Goal: Task Accomplishment & Management: Manage account settings

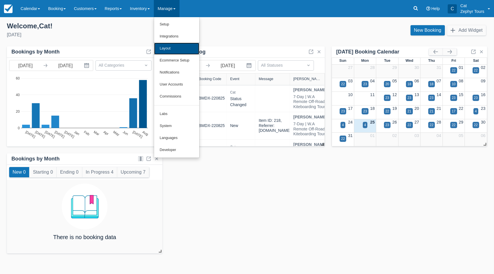
click at [181, 48] on link "Layout" at bounding box center [176, 49] width 45 height 12
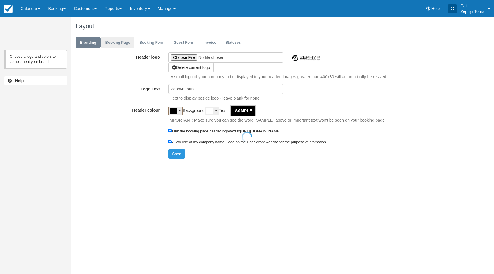
click at [125, 44] on div at bounding box center [247, 137] width 494 height 274
click at [114, 41] on link "Booking Page" at bounding box center [117, 42] width 33 height 11
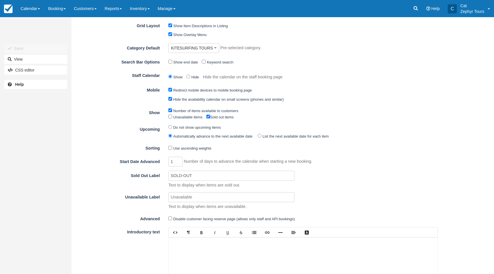
scroll to position [93, 0]
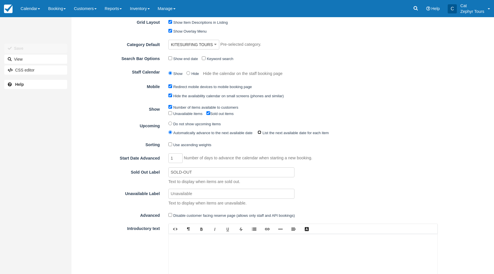
click at [261, 133] on input "List the next available date for each item" at bounding box center [259, 132] width 4 height 4
radio input "true"
radio input "false"
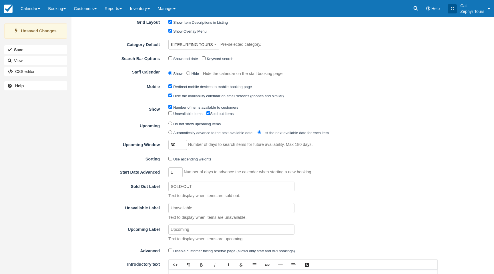
drag, startPoint x: 177, startPoint y: 147, endPoint x: 168, endPoint y: 145, distance: 9.9
click at [168, 145] on div "30 Number of days to search items for future availability. Max 180 days." at bounding box center [303, 145] width 278 height 10
type input "180"
click at [345, 163] on div "Use ascending weights" at bounding box center [303, 159] width 278 height 9
click at [25, 49] on button "Save" at bounding box center [35, 49] width 63 height 9
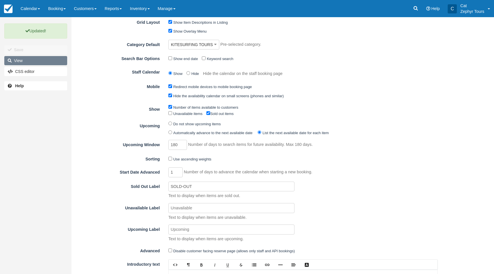
click at [24, 63] on link "View" at bounding box center [35, 60] width 63 height 9
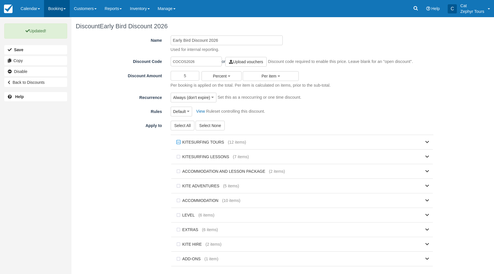
click at [69, 8] on link "Booking" at bounding box center [57, 8] width 26 height 17
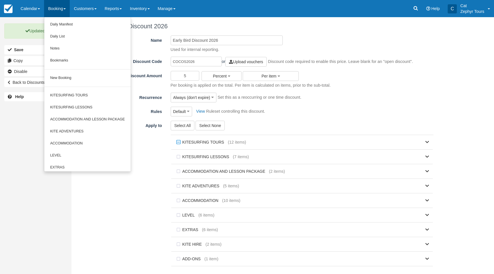
click at [67, 7] on link "Booking" at bounding box center [57, 8] width 26 height 17
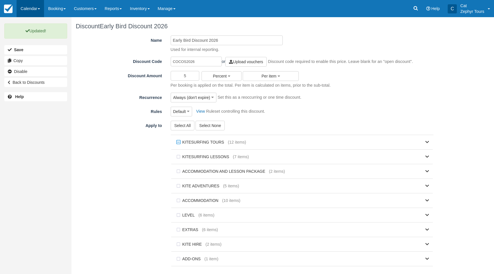
click at [38, 8] on link "Calendar" at bounding box center [30, 8] width 27 height 17
click at [33, 40] on link "Inventory" at bounding box center [39, 37] width 45 height 12
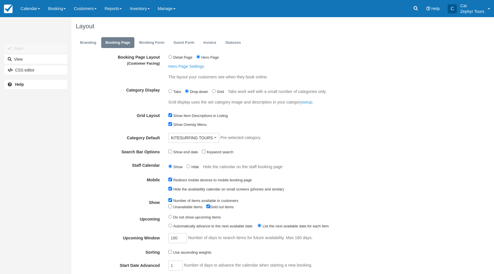
scroll to position [93, 0]
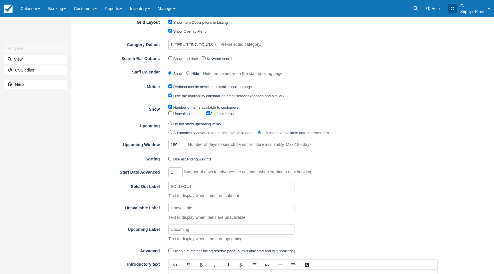
click at [164, 145] on div "180 Number of days to search items for future availability. Max 180 days." at bounding box center [303, 145] width 278 height 10
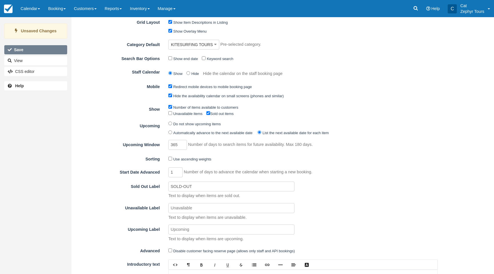
click at [24, 51] on button "Save" at bounding box center [35, 49] width 63 height 9
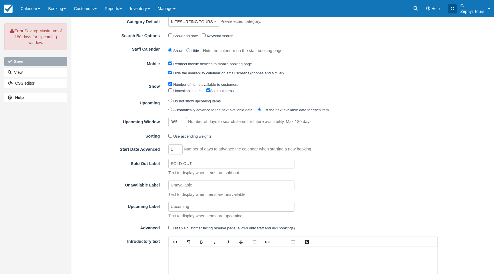
scroll to position [117, 0]
drag, startPoint x: 179, startPoint y: 123, endPoint x: 164, endPoint y: 121, distance: 14.7
click at [164, 121] on div "365 Number of days to search items for future availability. Max 180 days." at bounding box center [303, 121] width 278 height 10
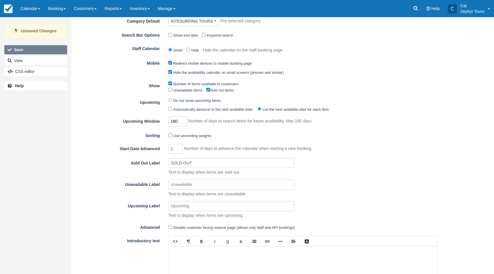
type input "180"
click at [22, 45] on button "Save" at bounding box center [35, 49] width 63 height 9
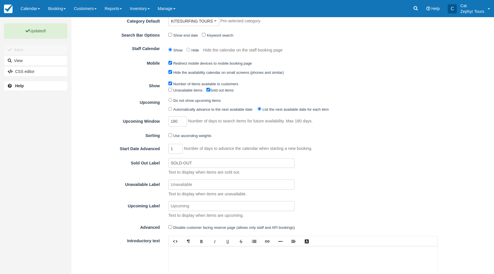
click at [172, 185] on input "Unavailable Label" at bounding box center [231, 184] width 126 height 10
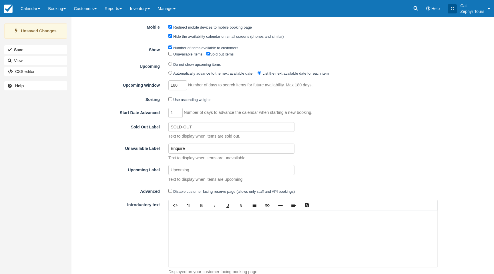
scroll to position [173, 0]
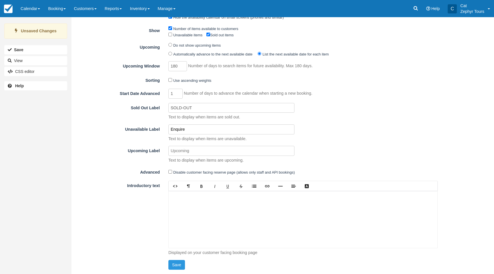
type input "Enquire"
click at [178, 197] on p at bounding box center [302, 197] width 259 height 6
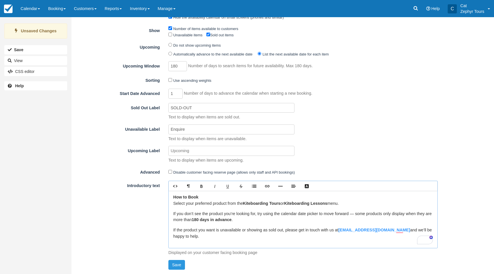
click at [393, 214] on p "If you don’t see the product you’re looking for, try using the calendar date pi…" at bounding box center [302, 217] width 259 height 12
click at [265, 219] on p "If you don’t see the product you’re looking for, try using the calendar date pi…" at bounding box center [302, 217] width 259 height 12
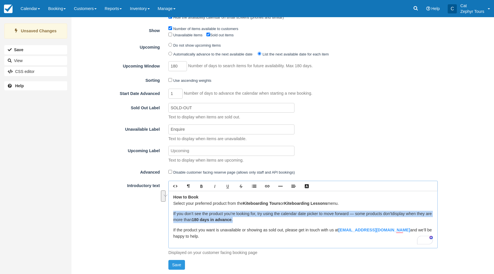
drag, startPoint x: 256, startPoint y: 219, endPoint x: 173, endPoint y: 214, distance: 83.0
click at [173, 214] on p "If you don’t see the product you’re looking for, try using the calendar date pi…" at bounding box center [302, 217] width 259 height 12
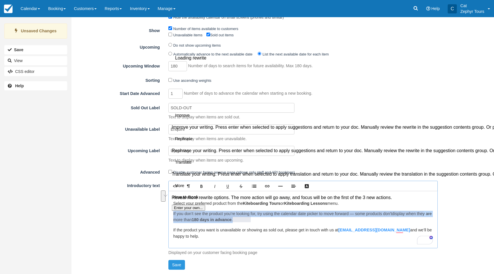
click at [165, 201] on button "See rewrite suggestions" at bounding box center [163, 195] width 5 height 11
click at [266, 221] on p "If you don’t see the product you’re looking for, try using the calendar date pi…" at bounding box center [302, 217] width 259 height 12
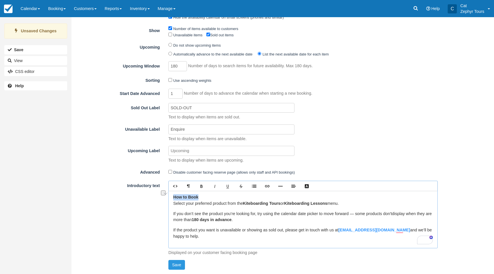
drag, startPoint x: 196, startPoint y: 196, endPoint x: 175, endPoint y: 196, distance: 20.6
click at [173, 196] on p "How to Book Select your preferred product from the Kiteboarding Tours or Kitebo…" at bounding box center [302, 200] width 259 height 12
click at [207, 194] on p "How to Book Select your preferred product from the Kiteboarding Tours or Kitebo…" at bounding box center [302, 200] width 259 height 12
click at [231, 231] on p "If the product you want is unavailable or showing as sold out, please get in to…" at bounding box center [302, 233] width 259 height 12
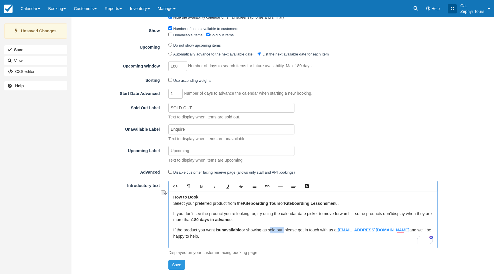
drag, startPoint x: 285, startPoint y: 230, endPoint x: 272, endPoint y: 231, distance: 13.4
click at [272, 231] on p "If the product you want is unavailable or showing as sold out, please get in to…" at bounding box center [302, 233] width 259 height 12
click at [241, 237] on p "If the product you want is unavailable or showing as sold out , please get in t…" at bounding box center [302, 233] width 259 height 12
click at [180, 263] on button "Save" at bounding box center [176, 265] width 17 height 10
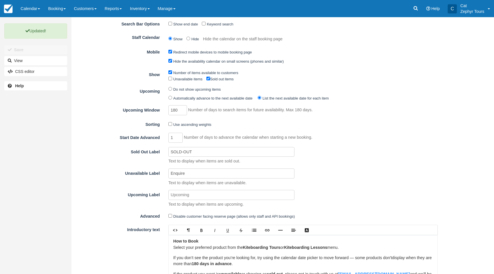
scroll to position [126, 0]
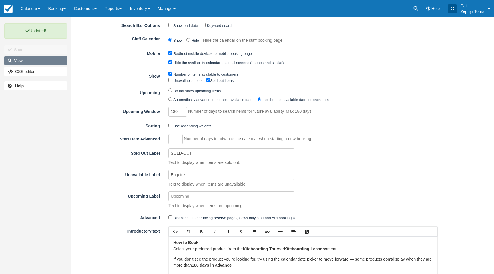
click at [28, 58] on link "View" at bounding box center [35, 60] width 63 height 9
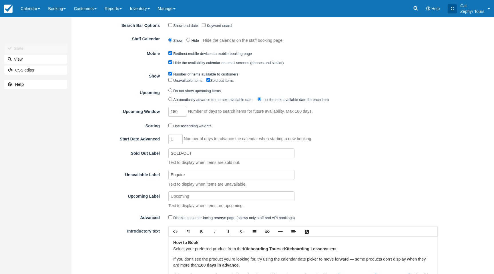
scroll to position [173, 0]
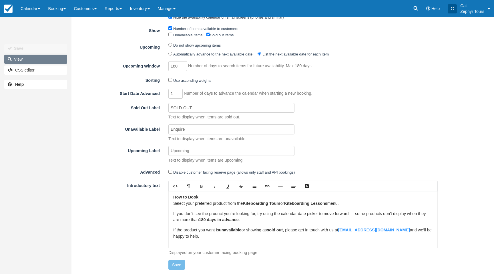
click at [36, 61] on link "View" at bounding box center [35, 59] width 63 height 9
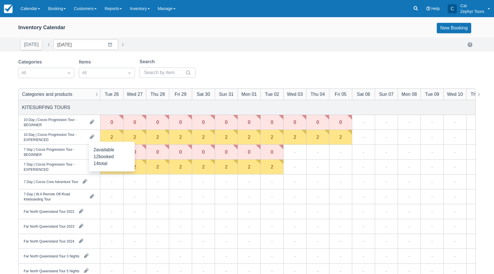
click at [113, 136] on div "2" at bounding box center [111, 137] width 23 height 15
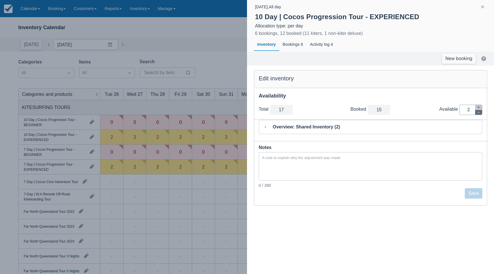
click at [476, 111] on button "button" at bounding box center [478, 112] width 7 height 5
type input "16"
type input "1"
drag, startPoint x: 476, startPoint y: 111, endPoint x: 476, endPoint y: 117, distance: 6.6
click at [476, 111] on button "button" at bounding box center [478, 112] width 7 height 5
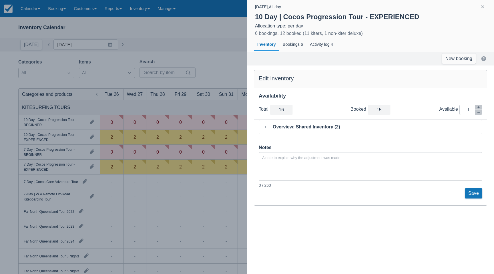
type input "15"
type input "0"
click at [478, 191] on button "Save" at bounding box center [473, 193] width 17 height 10
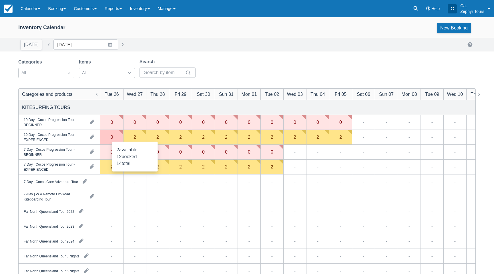
click at [132, 136] on div "2" at bounding box center [134, 137] width 23 height 15
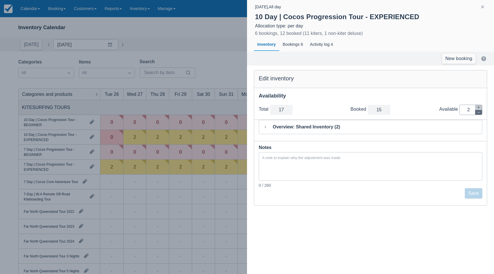
click at [478, 113] on icon "button" at bounding box center [478, 112] width 3 height 3
type input "16"
type input "1"
click at [478, 113] on icon "button" at bounding box center [478, 112] width 3 height 3
type input "15"
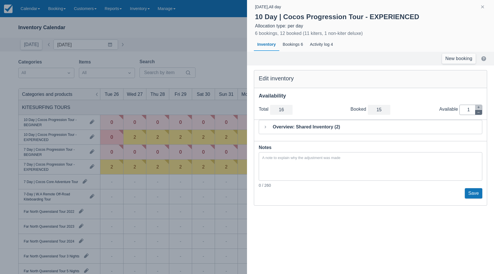
type input "0"
click at [476, 194] on button "Save" at bounding box center [473, 193] width 17 height 10
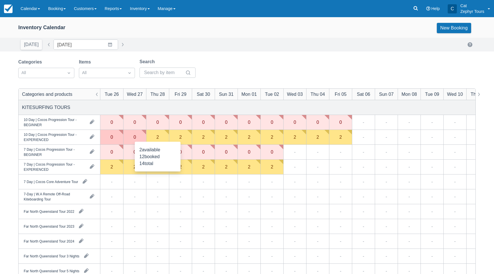
click at [161, 139] on div "2" at bounding box center [157, 137] width 23 height 15
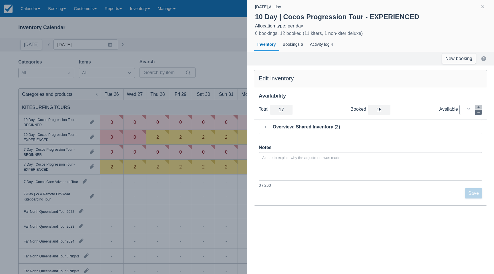
click at [476, 112] on button "button" at bounding box center [478, 112] width 7 height 5
type input "16"
type input "1"
click at [476, 112] on button "button" at bounding box center [478, 112] width 7 height 5
type input "15"
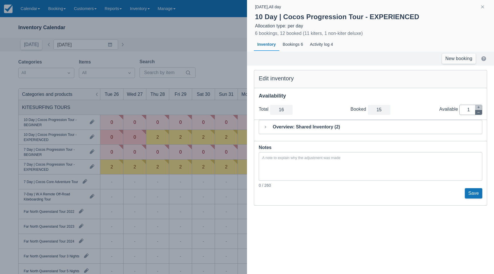
type input "0"
click at [473, 192] on button "Save" at bounding box center [473, 193] width 17 height 10
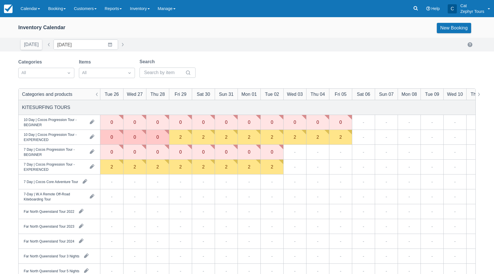
click at [180, 137] on div "2" at bounding box center [180, 137] width 3 height 5
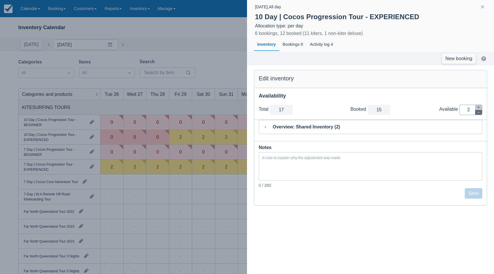
click at [478, 112] on icon "button" at bounding box center [478, 112] width 3 height 3
type input "16"
type input "1"
click at [478, 112] on icon "button" at bounding box center [478, 112] width 3 height 3
type input "15"
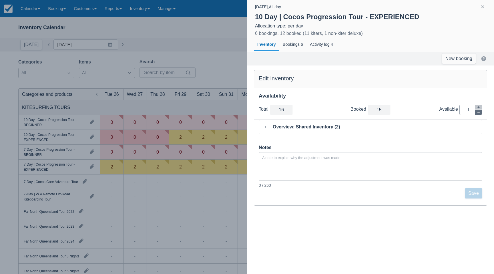
type input "0"
click at [476, 191] on button "Save" at bounding box center [473, 193] width 17 height 10
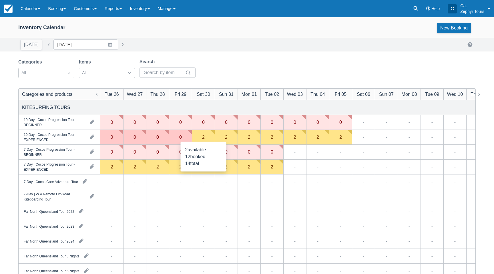
click at [206, 139] on div "2" at bounding box center [203, 137] width 23 height 15
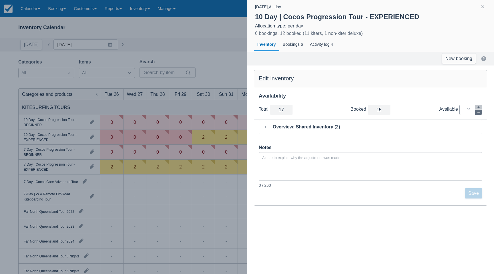
click at [478, 111] on icon "button" at bounding box center [478, 112] width 3 height 3
type input "16"
type input "1"
click at [478, 111] on icon "button" at bounding box center [478, 112] width 3 height 3
type input "15"
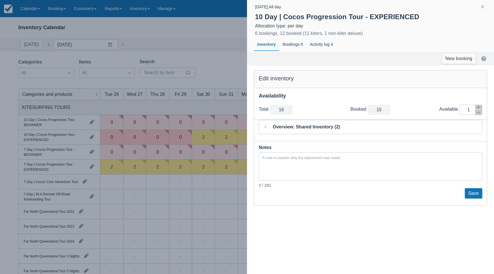
type input "0"
click at [475, 191] on button "Save" at bounding box center [473, 193] width 17 height 10
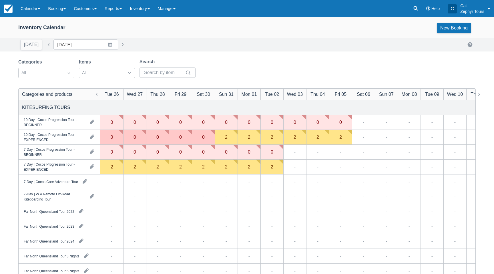
click at [228, 137] on div "2" at bounding box center [226, 137] width 23 height 15
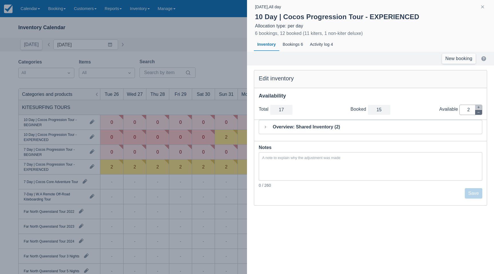
click at [479, 112] on icon "button" at bounding box center [478, 112] width 3 height 3
type input "16"
type input "1"
click at [479, 112] on icon "button" at bounding box center [478, 112] width 3 height 3
type input "15"
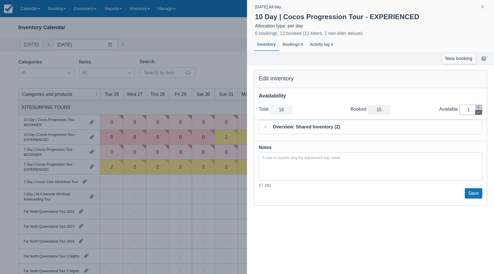
type input "0"
click at [471, 191] on button "Save" at bounding box center [473, 193] width 17 height 10
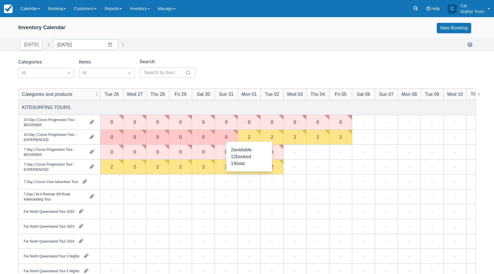
click at [254, 137] on div "2" at bounding box center [248, 137] width 23 height 15
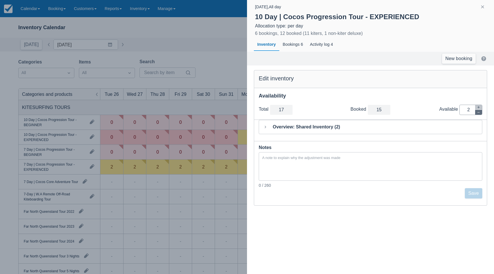
click at [478, 113] on icon "button" at bounding box center [478, 112] width 3 height 3
type input "16"
type input "1"
click at [478, 113] on icon "button" at bounding box center [478, 112] width 3 height 3
type input "15"
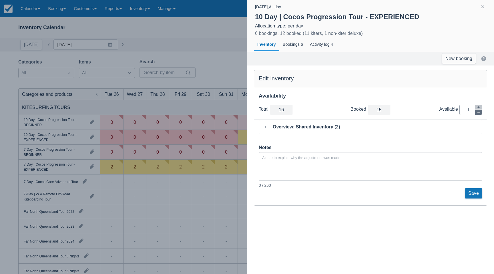
type input "0"
click at [474, 195] on button "Save" at bounding box center [473, 193] width 17 height 10
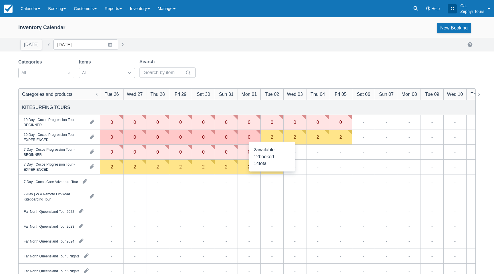
click at [275, 139] on div "2" at bounding box center [271, 137] width 23 height 15
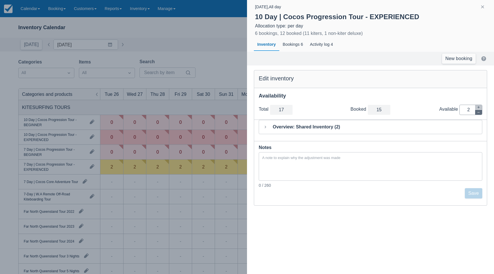
click at [478, 111] on icon "button" at bounding box center [478, 112] width 3 height 3
type input "16"
type input "1"
click at [478, 111] on icon "button" at bounding box center [478, 112] width 3 height 3
type input "15"
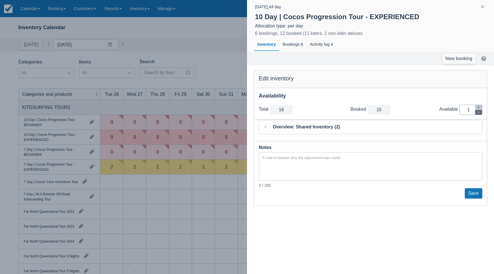
type input "0"
click at [470, 193] on button "Save" at bounding box center [473, 193] width 17 height 10
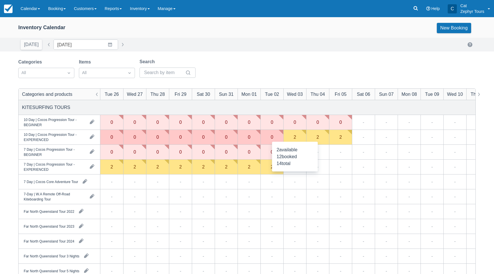
click at [289, 140] on div "2" at bounding box center [294, 137] width 23 height 15
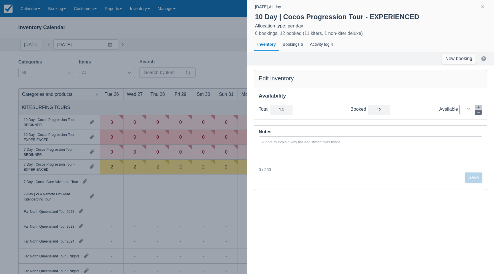
click at [477, 113] on icon "button" at bounding box center [478, 112] width 3 height 3
type input "13"
type input "1"
click at [477, 113] on icon "button" at bounding box center [478, 112] width 3 height 3
type input "12"
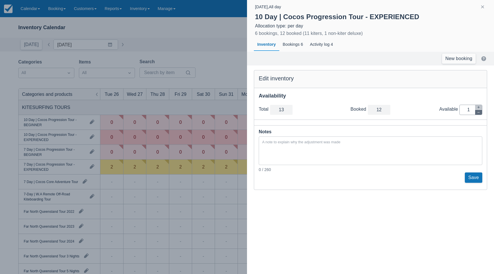
type input "0"
click at [475, 177] on button "Save" at bounding box center [473, 177] width 17 height 10
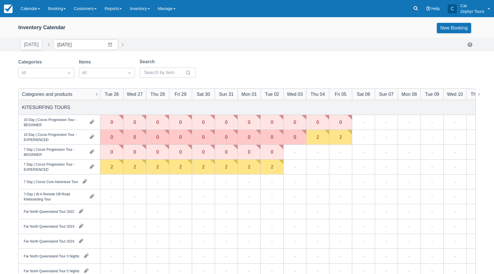
click at [317, 137] on div "2" at bounding box center [317, 137] width 3 height 5
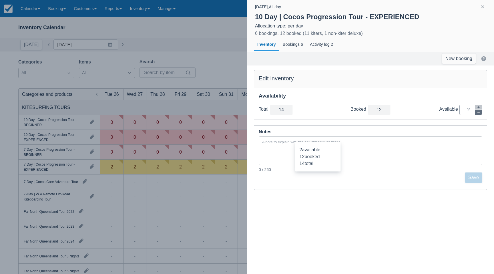
click at [478, 113] on icon "button" at bounding box center [478, 112] width 3 height 3
type input "13"
type input "1"
click at [478, 113] on icon "button" at bounding box center [478, 112] width 3 height 3
type input "12"
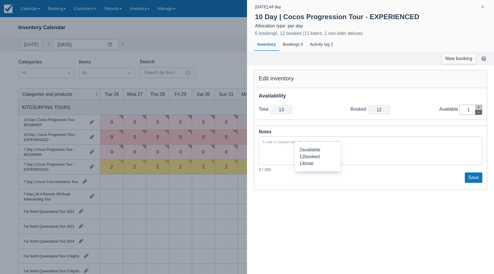
type input "0"
click at [473, 174] on button "Save" at bounding box center [473, 177] width 17 height 10
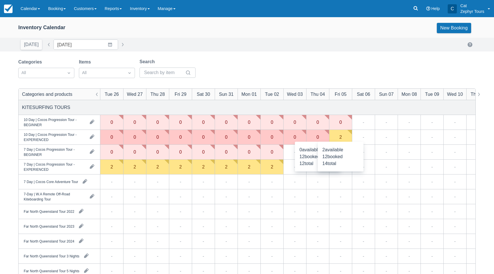
click at [344, 139] on div "2" at bounding box center [340, 137] width 23 height 15
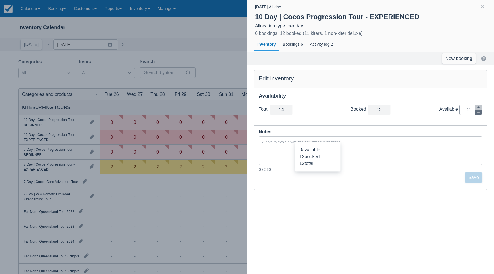
click at [478, 113] on icon "button" at bounding box center [478, 112] width 3 height 3
type input "13"
type input "1"
click at [478, 113] on icon "button" at bounding box center [478, 112] width 3 height 3
type input "12"
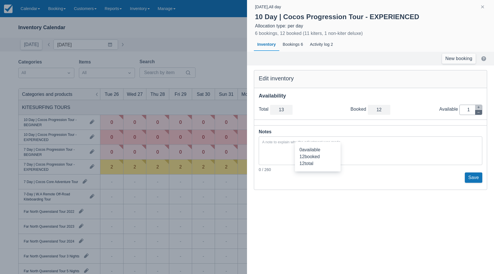
type input "0"
click at [473, 178] on button "Save" at bounding box center [473, 177] width 17 height 10
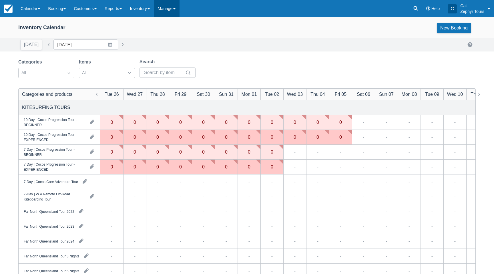
click at [164, 7] on link "Manage" at bounding box center [167, 8] width 26 height 17
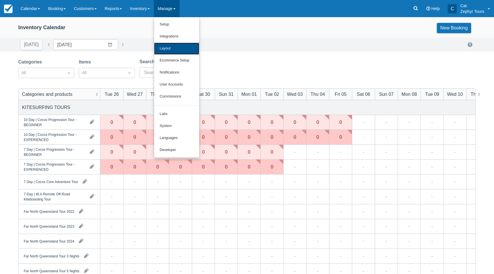
click at [177, 48] on link "Layout" at bounding box center [176, 49] width 45 height 12
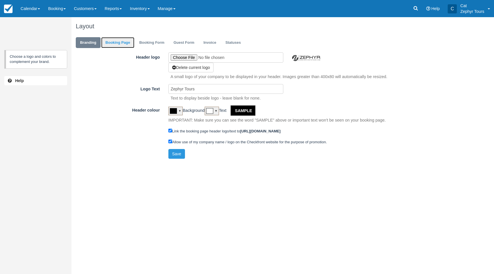
click at [118, 45] on link "Booking Page" at bounding box center [117, 42] width 33 height 11
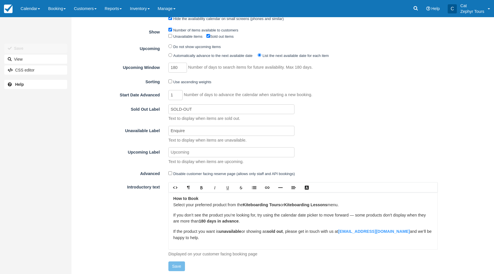
scroll to position [173, 0]
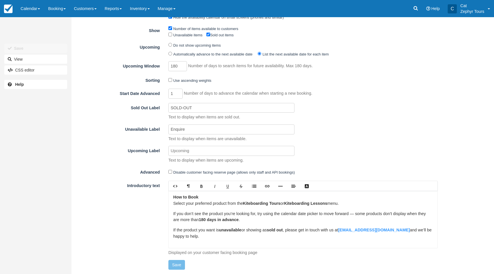
click at [262, 204] on strong "Kiteboarding Tours" at bounding box center [262, 203] width 38 height 5
click at [300, 204] on strong "Kiteboarding Lessons" at bounding box center [301, 203] width 43 height 5
click at [178, 263] on button "Save" at bounding box center [176, 265] width 17 height 10
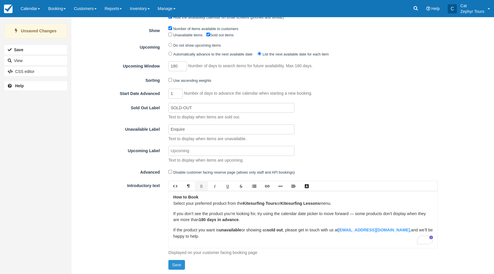
click at [177, 262] on button "Save" at bounding box center [176, 265] width 17 height 10
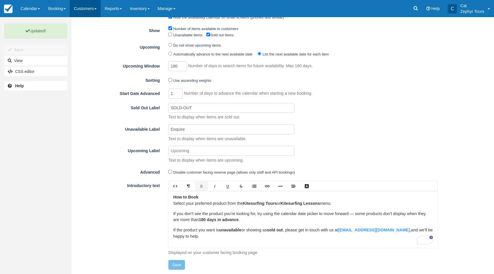
click at [101, 11] on link "Customers" at bounding box center [85, 8] width 31 height 17
drag, startPoint x: 87, startPoint y: 53, endPoint x: 114, endPoint y: 63, distance: 29.4
click at [87, 53] on link "Customer Booking Page" at bounding box center [95, 54] width 51 height 12
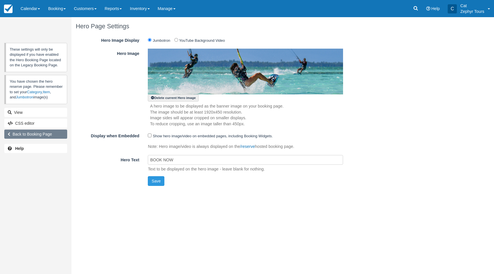
click at [32, 135] on link "Back to Booking Page" at bounding box center [35, 133] width 63 height 9
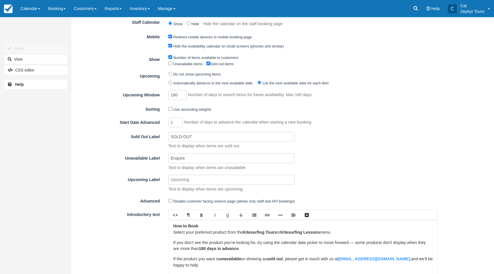
scroll to position [130, 0]
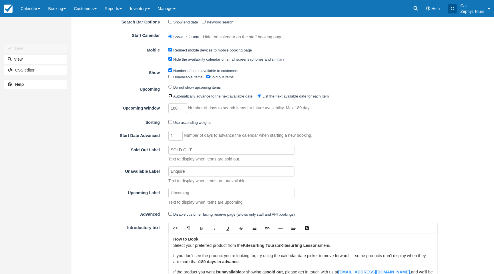
click at [170, 96] on input "Automatically advance to the next available date" at bounding box center [170, 96] width 4 height 4
radio input "true"
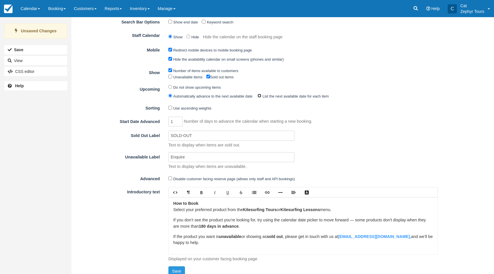
click at [260, 96] on input "List the next available date for each item" at bounding box center [259, 96] width 4 height 4
radio input "true"
radio input "false"
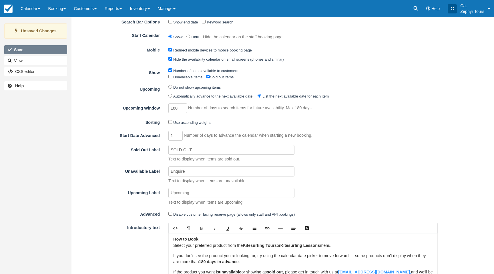
click at [29, 50] on button "Save" at bounding box center [35, 49] width 63 height 9
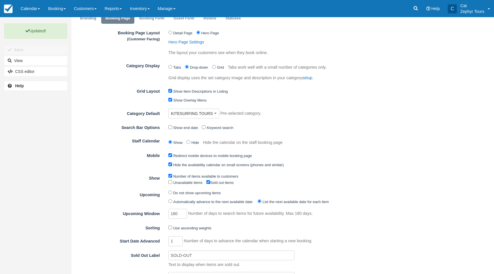
scroll to position [0, 0]
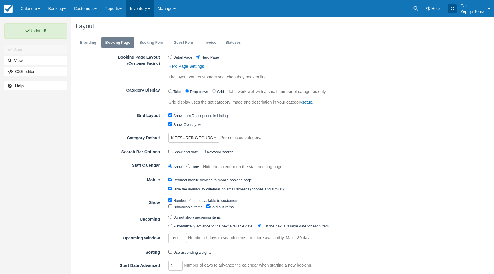
click at [153, 12] on link "Inventory" at bounding box center [140, 8] width 28 height 17
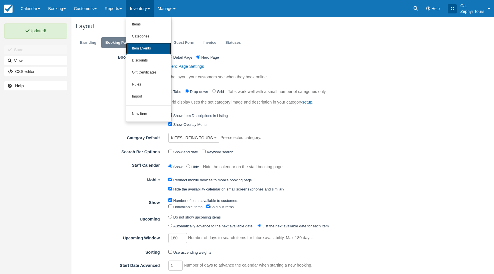
click at [149, 46] on link "Item Events" at bounding box center [148, 49] width 45 height 12
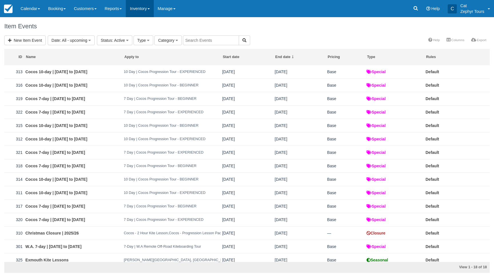
click at [153, 11] on link "Inventory" at bounding box center [140, 8] width 28 height 17
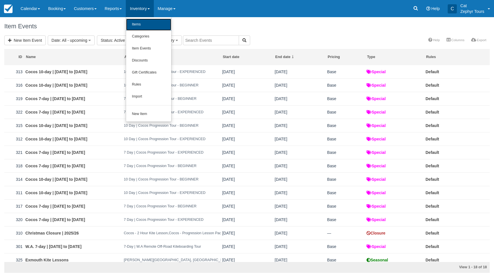
click at [150, 24] on link "Items" at bounding box center [148, 25] width 45 height 12
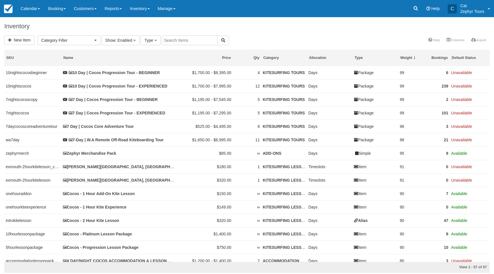
select select
click at [177, 11] on link "Manage" at bounding box center [167, 8] width 26 height 17
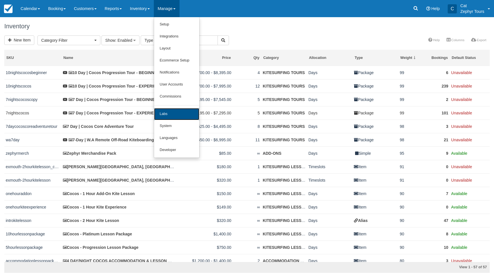
click at [173, 116] on link "Labs" at bounding box center [176, 114] width 45 height 12
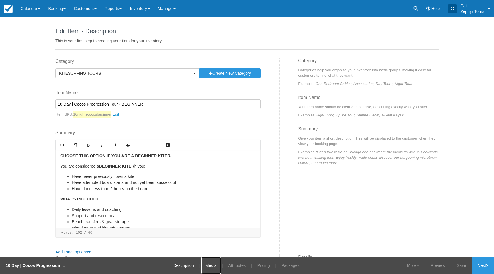
click at [205, 266] on link "Media" at bounding box center [211, 265] width 20 height 17
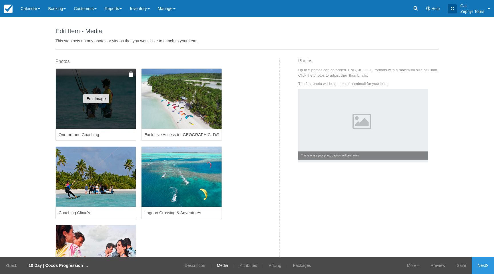
click at [95, 97] on button "Edit Image" at bounding box center [96, 98] width 26 height 9
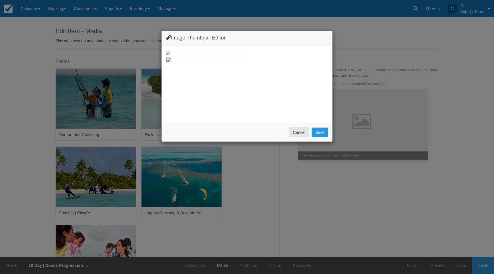
click at [297, 137] on button "Cancel" at bounding box center [299, 132] width 20 height 10
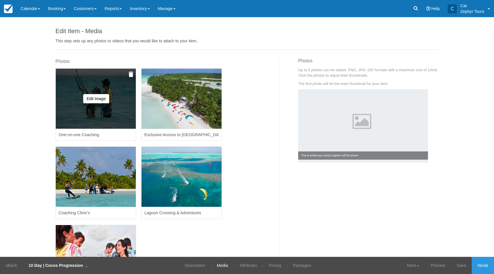
click at [131, 74] on img at bounding box center [131, 74] width 5 height 6
click at [85, 103] on button "Yes, Delete" at bounding box center [89, 102] width 28 height 10
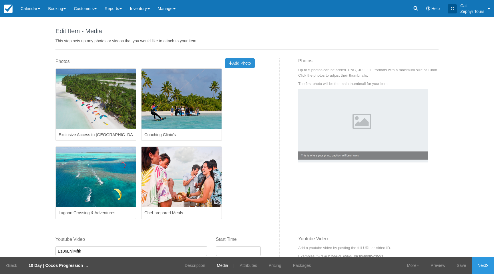
click at [234, 63] on span "Add Photo" at bounding box center [240, 63] width 22 height 5
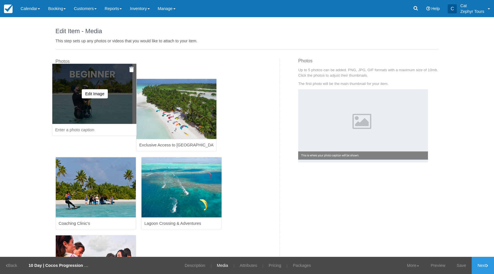
drag, startPoint x: 109, startPoint y: 231, endPoint x: 99, endPoint y: 79, distance: 152.1
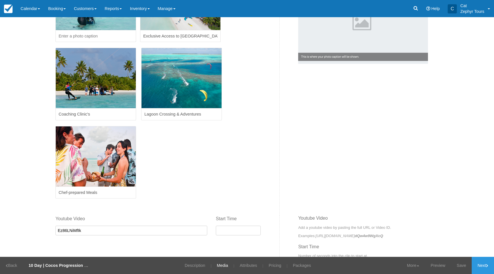
scroll to position [104, 0]
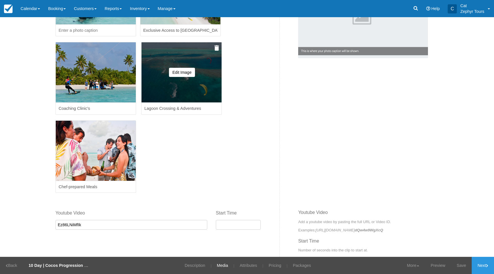
click at [216, 49] on img at bounding box center [216, 48] width 5 height 6
click at [170, 78] on button "Yes, Delete" at bounding box center [175, 76] width 28 height 10
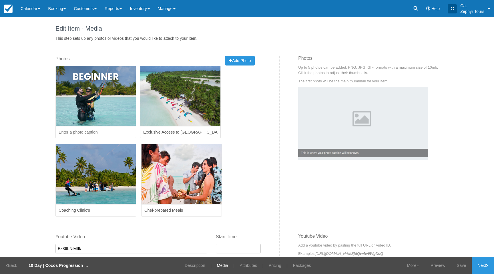
scroll to position [0, 0]
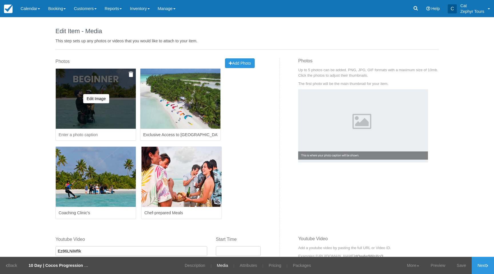
click at [85, 134] on input at bounding box center [95, 135] width 81 height 12
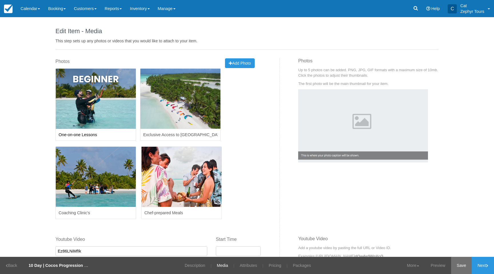
type input "One-on-one Lessons"
click at [462, 266] on link "Save" at bounding box center [461, 265] width 21 height 17
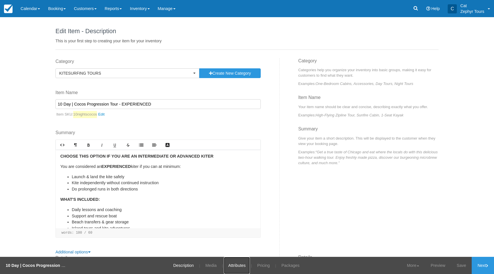
click at [224, 267] on link "Attributes" at bounding box center [237, 265] width 26 height 17
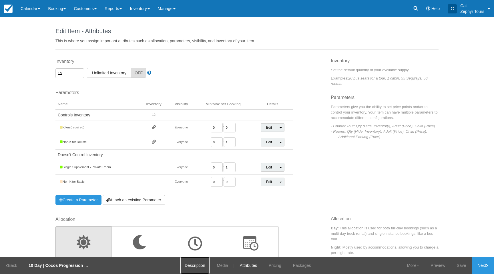
click at [201, 266] on link "Description" at bounding box center [194, 265] width 29 height 17
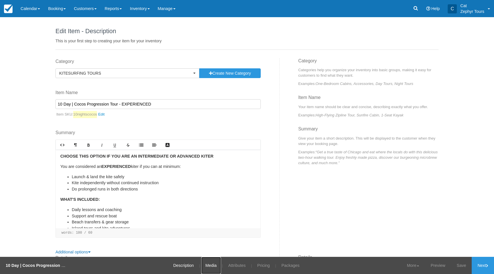
click at [216, 266] on link "Media" at bounding box center [211, 265] width 20 height 17
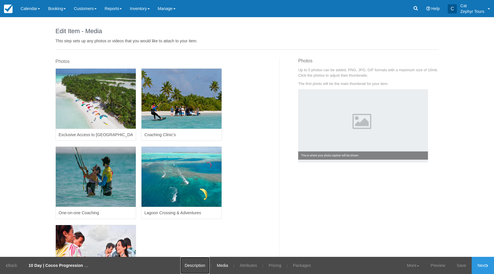
click at [197, 266] on link "Description" at bounding box center [194, 265] width 29 height 17
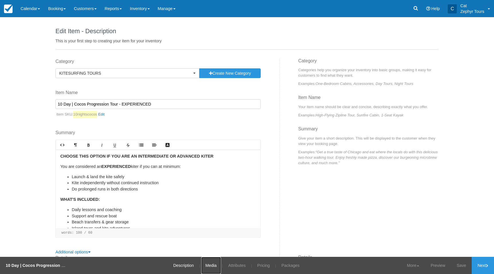
click at [210, 266] on link "Media" at bounding box center [211, 265] width 20 height 17
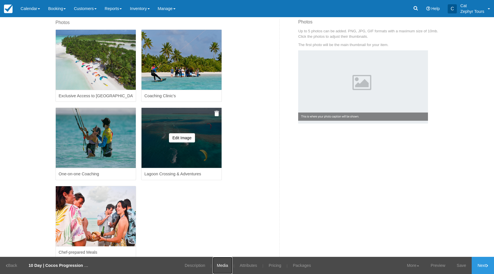
scroll to position [41, 0]
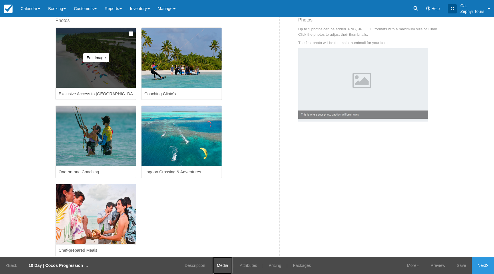
click at [132, 34] on img at bounding box center [131, 34] width 5 height 6
click at [82, 62] on button "Yes, Delete" at bounding box center [89, 61] width 28 height 10
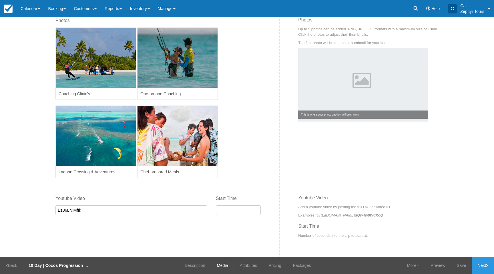
scroll to position [0, 0]
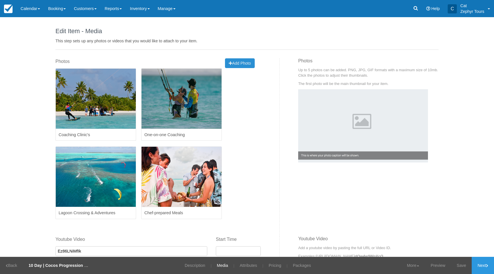
click at [241, 63] on span "Add Photo" at bounding box center [240, 63] width 22 height 5
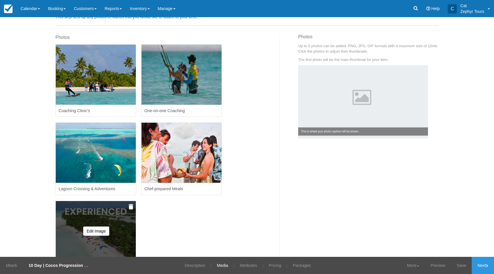
scroll to position [25, 0]
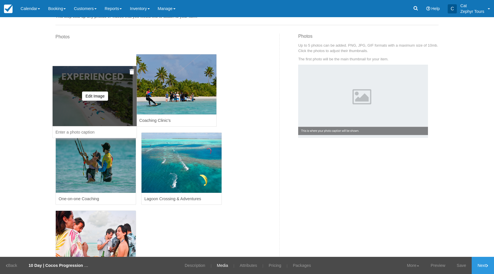
drag, startPoint x: 85, startPoint y: 212, endPoint x: 81, endPoint y: 78, distance: 134.3
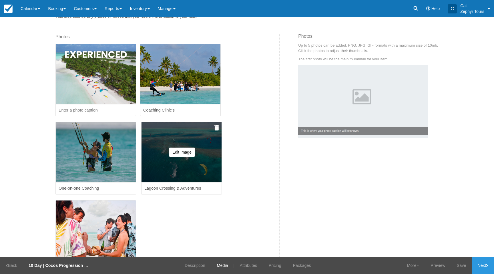
click at [215, 127] on img at bounding box center [216, 128] width 5 height 6
click at [183, 155] on button "Yes, Delete" at bounding box center [175, 156] width 28 height 10
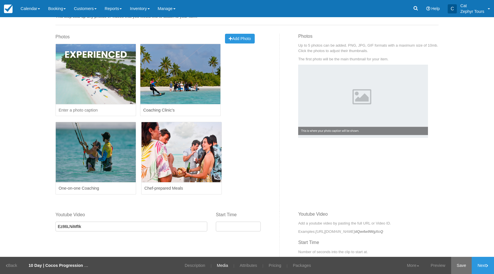
click at [465, 267] on link "Save" at bounding box center [461, 265] width 21 height 17
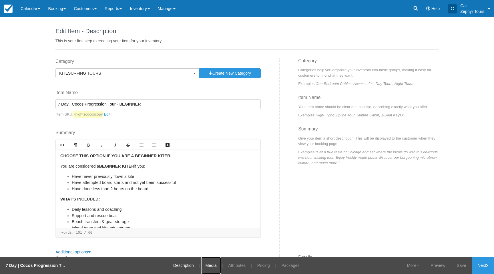
click at [213, 267] on link "Media" at bounding box center [211, 265] width 20 height 17
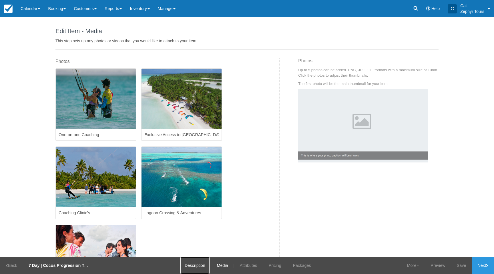
click at [195, 266] on link "Description" at bounding box center [194, 265] width 29 height 17
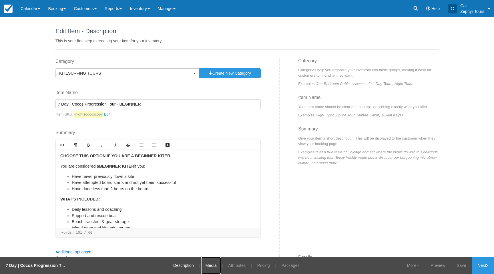
click at [212, 268] on link "Media" at bounding box center [211, 265] width 20 height 17
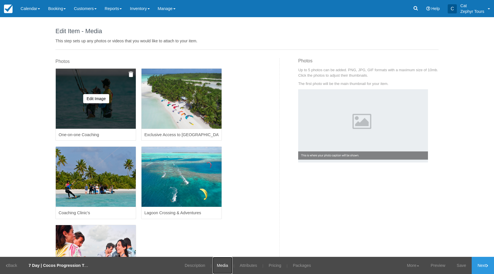
click at [132, 74] on img at bounding box center [131, 74] width 5 height 6
click at [94, 99] on button "Yes, Delete" at bounding box center [89, 102] width 28 height 10
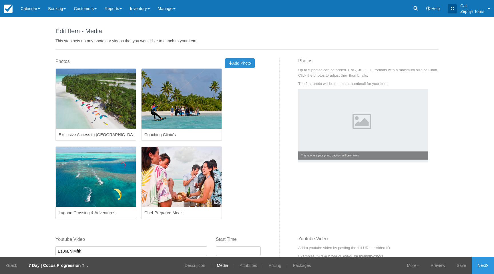
click at [245, 61] on span "Add Photo" at bounding box center [240, 63] width 22 height 5
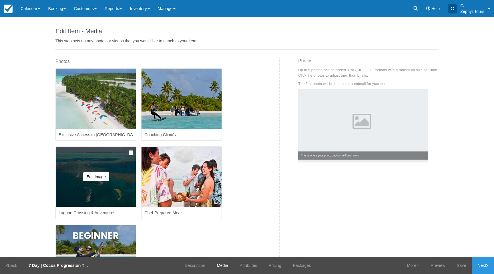
scroll to position [35, 0]
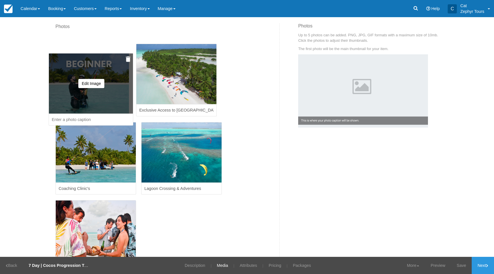
drag, startPoint x: 100, startPoint y: 205, endPoint x: 94, endPoint y: 44, distance: 160.4
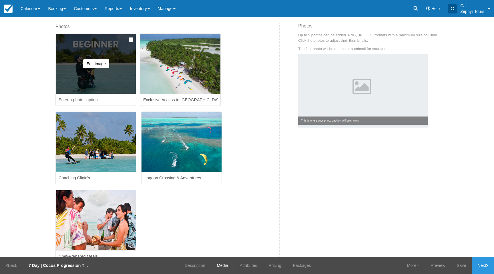
click at [81, 99] on input at bounding box center [95, 100] width 81 height 12
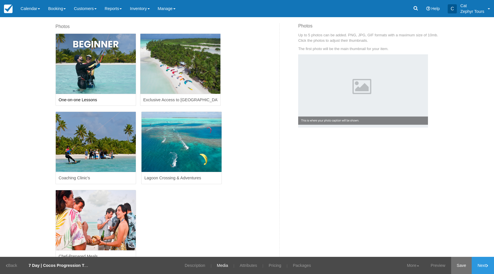
type input "One-on-one Lessons"
click at [459, 263] on link "Save" at bounding box center [461, 265] width 21 height 17
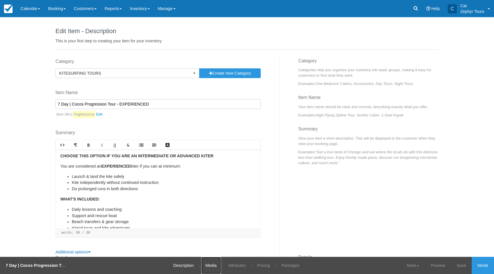
click at [207, 260] on link "Media" at bounding box center [211, 265] width 20 height 17
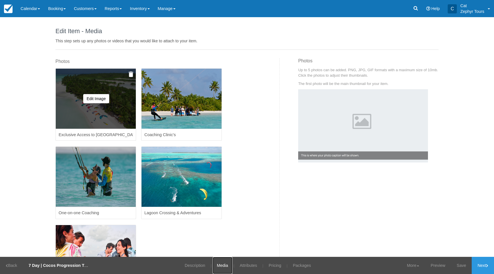
click at [131, 76] on img at bounding box center [131, 74] width 5 height 6
click at [92, 99] on button "Yes, Delete" at bounding box center [89, 102] width 28 height 10
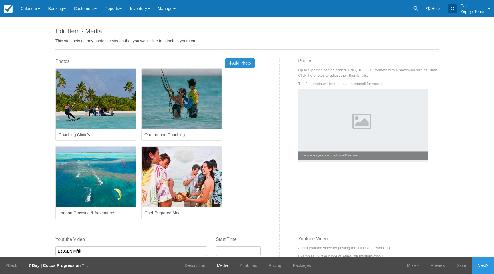
click at [250, 61] on span "Add Photo" at bounding box center [240, 63] width 22 height 5
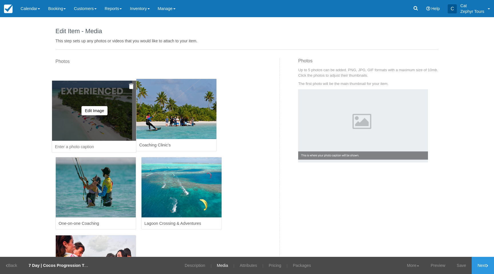
drag, startPoint x: 95, startPoint y: 238, endPoint x: 91, endPoint y: 94, distance: 144.3
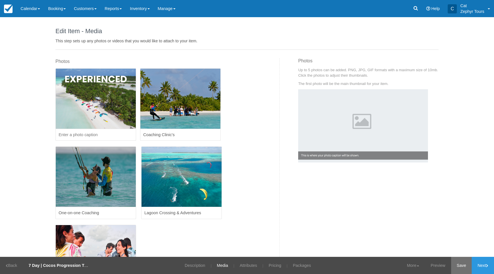
click at [458, 267] on link "Save" at bounding box center [461, 265] width 21 height 17
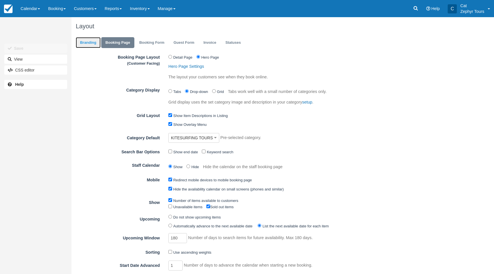
click at [88, 41] on link "Branding" at bounding box center [88, 42] width 25 height 11
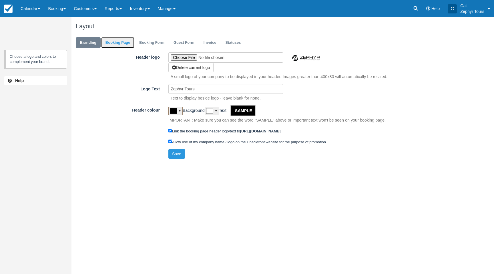
click at [122, 43] on link "Booking Page" at bounding box center [117, 42] width 33 height 11
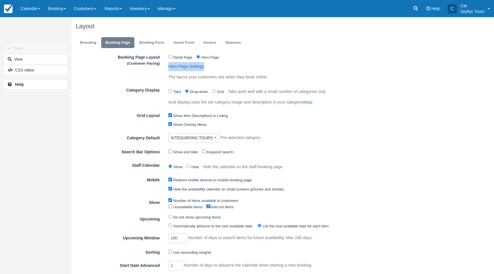
click at [251, 63] on div "Hero Page Settings" at bounding box center [302, 66] width 269 height 9
click at [214, 92] on input "Grid" at bounding box center [214, 91] width 4 height 4
radio input "true"
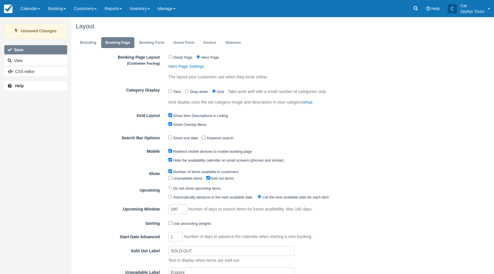
click at [28, 48] on button "Save" at bounding box center [35, 49] width 63 height 9
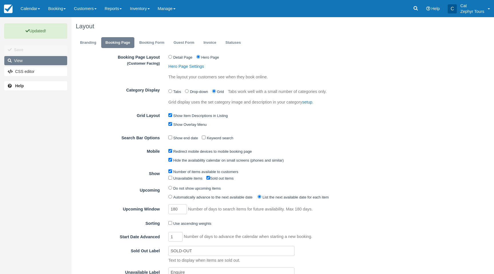
click at [41, 59] on link "View" at bounding box center [35, 60] width 63 height 9
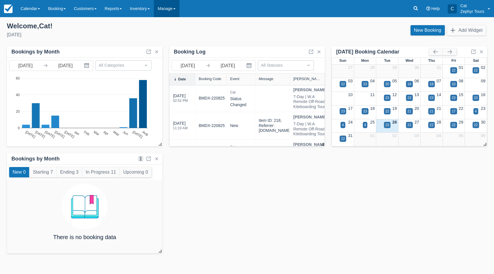
click at [179, 11] on link "Manage" at bounding box center [167, 8] width 26 height 17
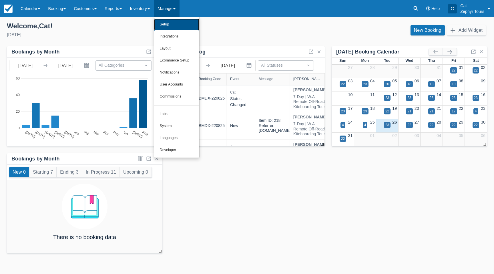
click at [177, 22] on link "Setup" at bounding box center [176, 25] width 45 height 12
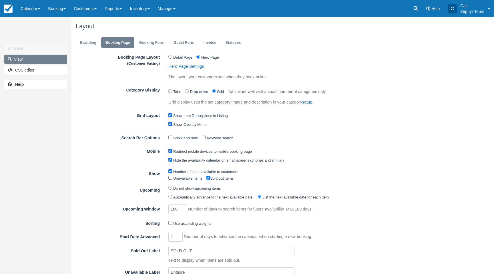
click at [21, 60] on link "View" at bounding box center [35, 59] width 63 height 9
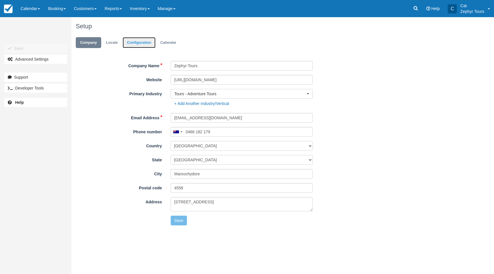
click at [127, 39] on link "Configuration" at bounding box center [139, 42] width 33 height 11
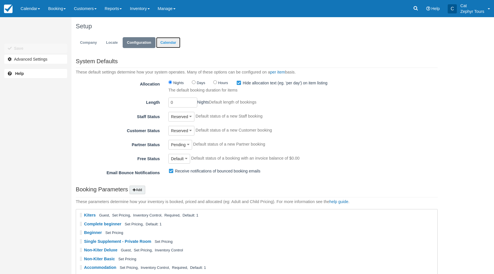
click at [164, 41] on link "Calendar" at bounding box center [168, 42] width 24 height 11
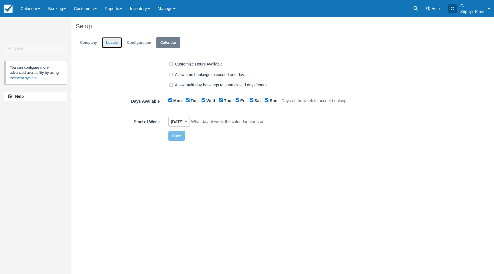
click at [106, 43] on link "Locale" at bounding box center [112, 42] width 20 height 11
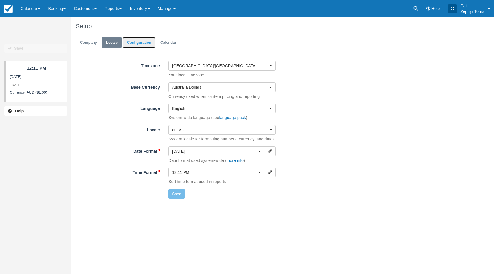
click at [134, 41] on link "Configuration" at bounding box center [139, 42] width 33 height 11
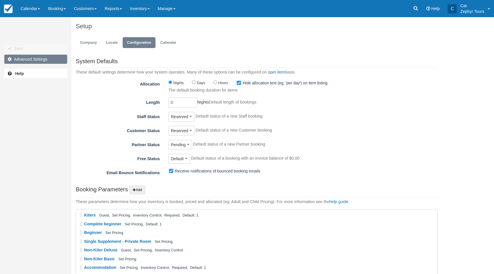
click at [33, 62] on link "Advanced Settings" at bounding box center [35, 59] width 63 height 9
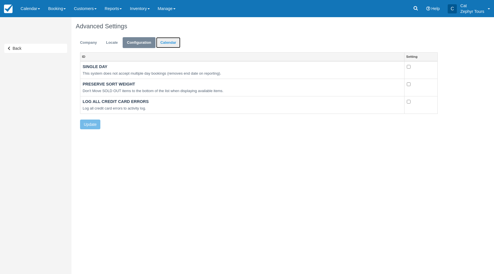
click at [173, 42] on link "Calendar" at bounding box center [168, 42] width 24 height 11
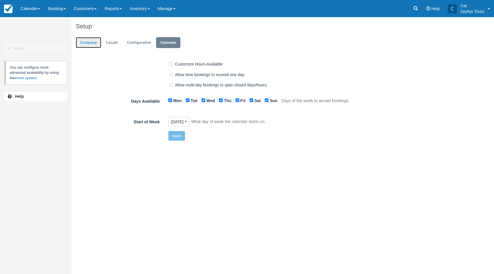
click at [93, 43] on link "Company" at bounding box center [88, 42] width 25 height 11
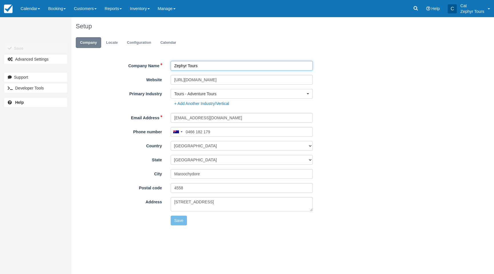
click at [192, 67] on input "Zephyr Tours" at bounding box center [242, 66] width 142 height 10
type input "Zephyr Kiteboarding"
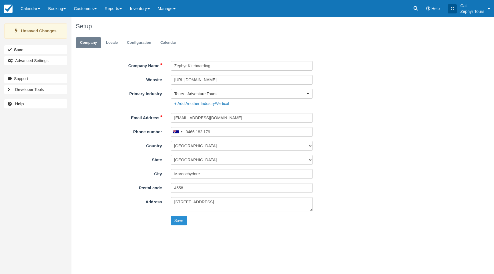
click at [181, 221] on button "Save" at bounding box center [179, 220] width 17 height 10
type input "0466 182 179"
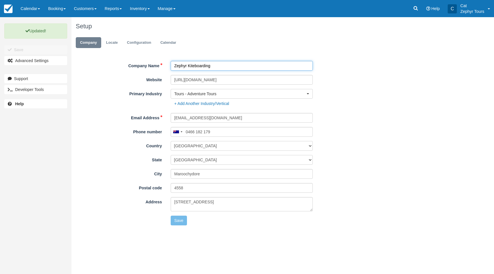
click at [219, 67] on input "Zephyr Kiteboarding" at bounding box center [242, 66] width 142 height 10
type input "Zephyr Kiteboarding Pty Ltd"
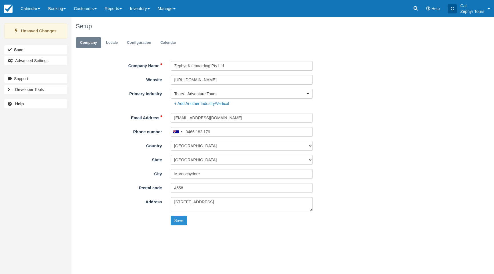
click at [181, 219] on button "Save" at bounding box center [179, 220] width 17 height 10
type input "0466 182 179"
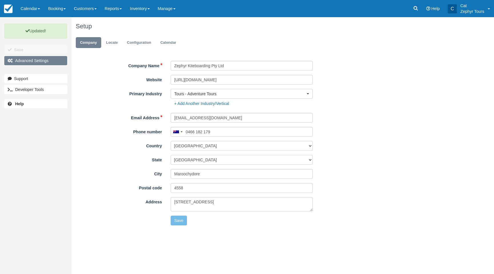
click at [29, 61] on span "Advanced Settings" at bounding box center [31, 60] width 33 height 5
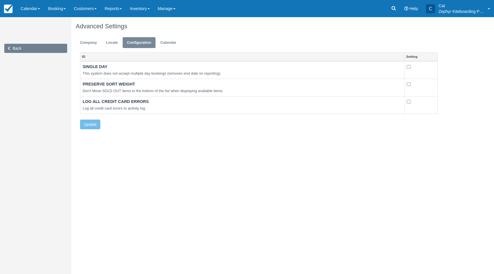
click at [11, 49] on icon at bounding box center [10, 48] width 5 height 4
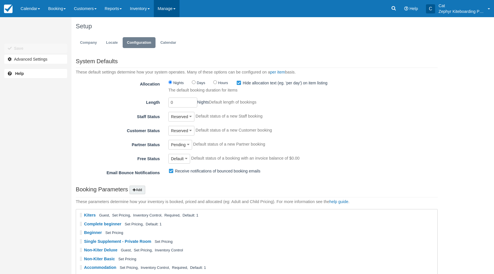
click at [177, 11] on link "Manage" at bounding box center [167, 8] width 26 height 17
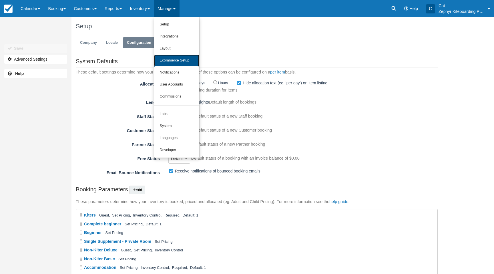
click at [176, 60] on link "Ecommerce Setup" at bounding box center [176, 61] width 45 height 12
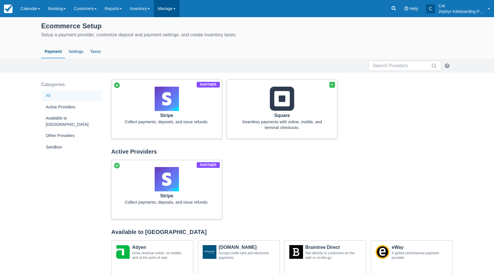
click at [173, 11] on link "Manage" at bounding box center [167, 8] width 26 height 17
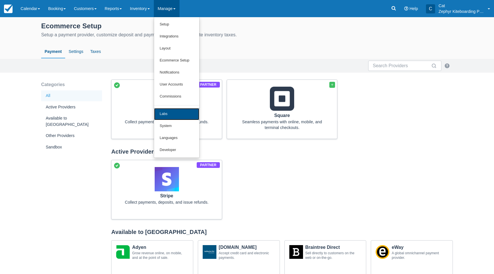
click at [181, 113] on link "Labs" at bounding box center [176, 114] width 45 height 12
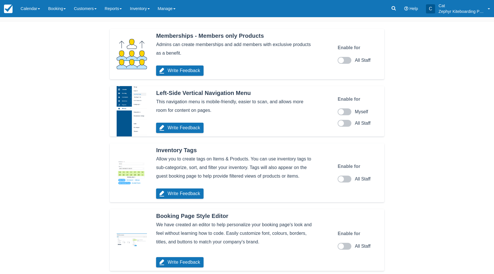
scroll to position [69, 0]
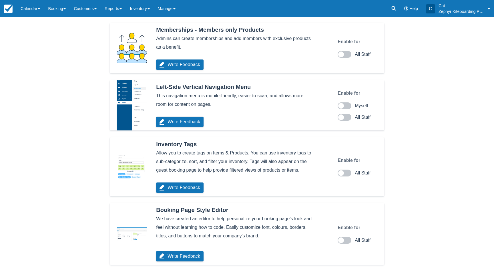
click at [342, 240] on span at bounding box center [341, 240] width 6 height 6
click at [0, 0] on input "All Staff" at bounding box center [0, 0] width 0 height 0
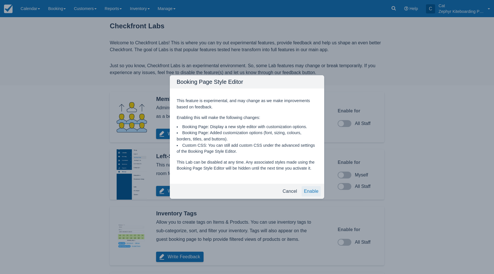
click at [311, 194] on button "Enable" at bounding box center [310, 191] width 19 height 10
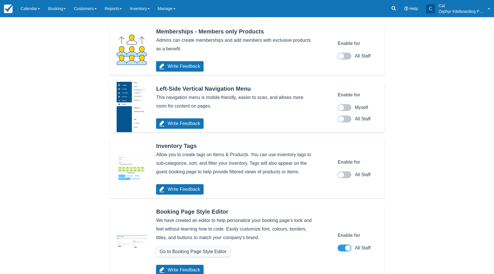
scroll to position [81, 0]
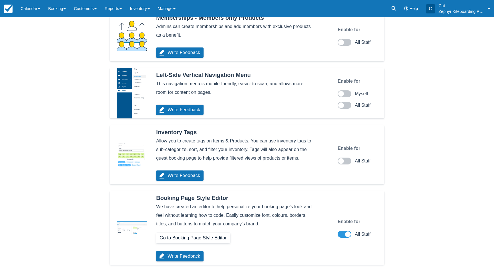
click at [180, 238] on link "Go to Booking Page Style Editor" at bounding box center [193, 238] width 74 height 10
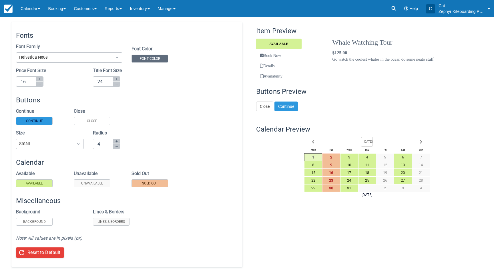
scroll to position [56, 0]
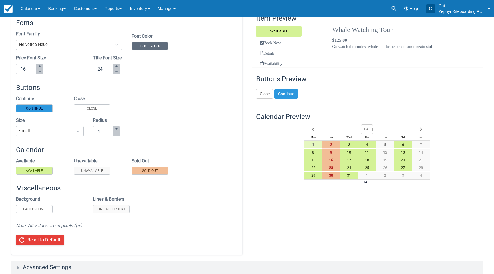
click at [27, 266] on div "Advanced Settings" at bounding box center [47, 266] width 48 height 7
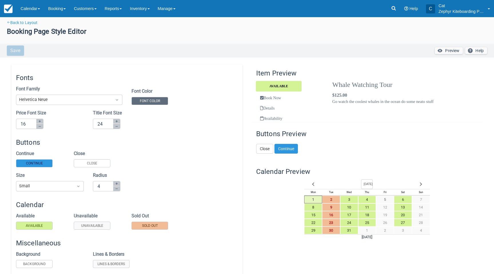
scroll to position [0, 0]
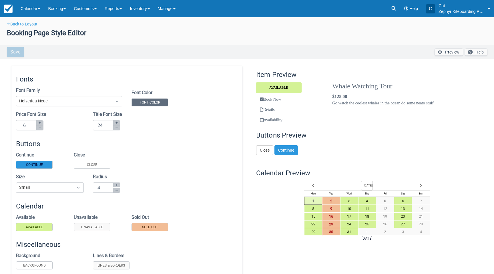
click at [146, 103] on span "Font Color" at bounding box center [150, 102] width 20 height 4
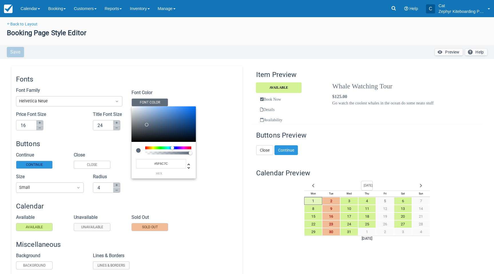
click at [199, 93] on div at bounding box center [247, 137] width 494 height 274
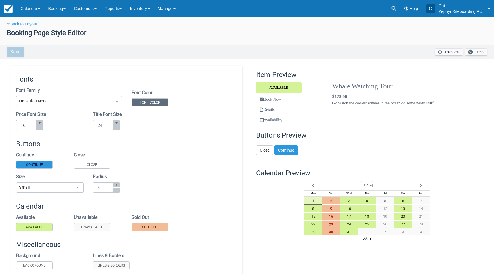
click at [40, 165] on span "Continue" at bounding box center [34, 165] width 17 height 4
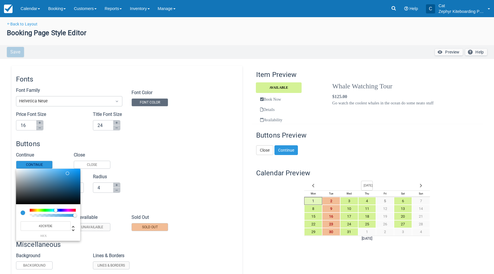
click at [53, 225] on input "#2C97DE" at bounding box center [46, 225] width 50 height 9
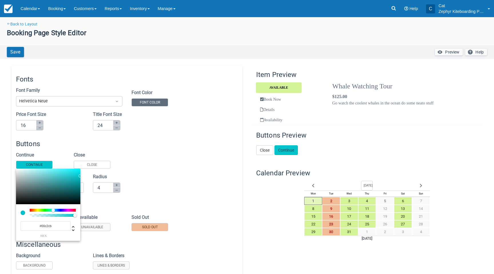
type input "#00C2CB"
click at [175, 200] on div at bounding box center [247, 137] width 494 height 274
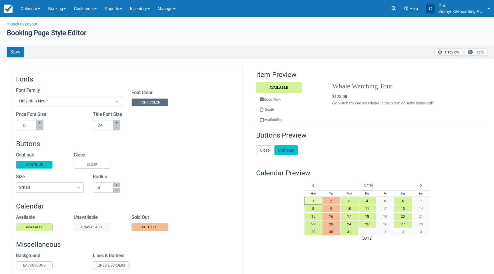
click at [160, 228] on label "Sold Out" at bounding box center [149, 227] width 37 height 8
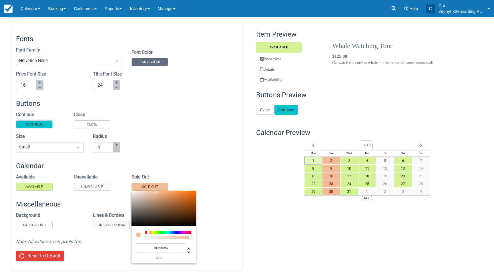
scroll to position [52, 0]
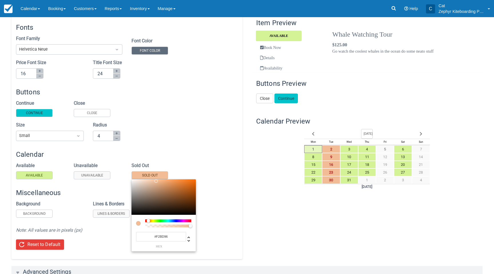
drag, startPoint x: 157, startPoint y: 237, endPoint x: 182, endPoint y: 237, distance: 25.4
click at [182, 237] on div "#F2BD96 hex" at bounding box center [163, 237] width 55 height 21
paste input "ff6f61"
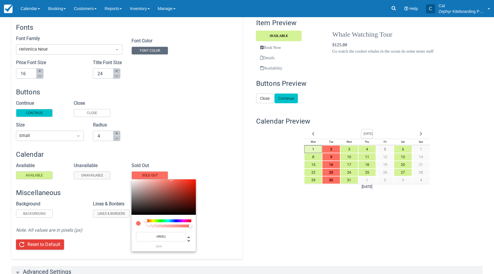
type input "#FF6F61"
click at [207, 143] on div at bounding box center [247, 137] width 494 height 274
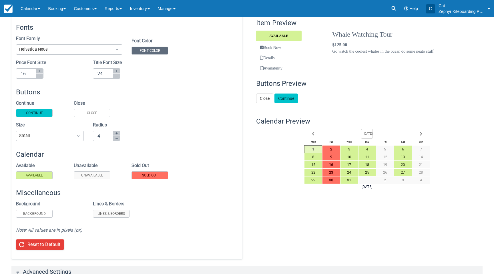
click at [43, 175] on span "Available" at bounding box center [34, 175] width 17 height 4
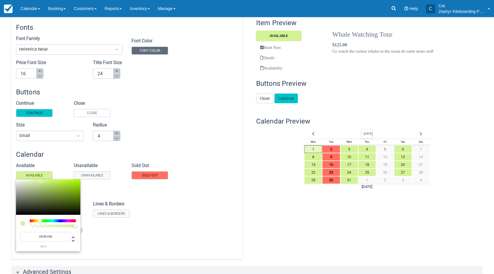
drag, startPoint x: 41, startPoint y: 237, endPoint x: 81, endPoint y: 239, distance: 40.3
click at [80, 240] on div "#D4F296 hex" at bounding box center [48, 215] width 64 height 72
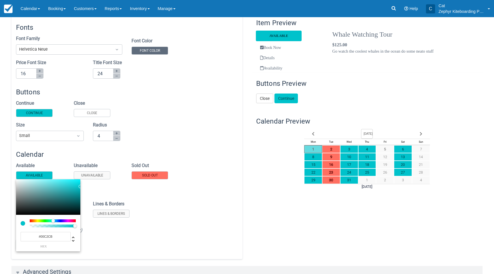
type input "0"
drag, startPoint x: 74, startPoint y: 226, endPoint x: 69, endPoint y: 227, distance: 5.4
click at [73, 226] on div at bounding box center [74, 225] width 3 height 3
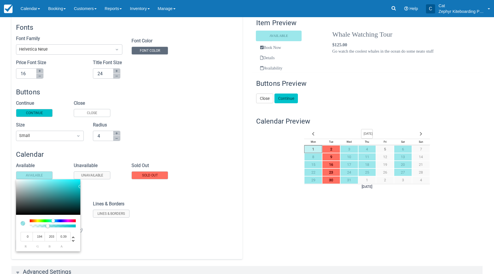
drag, startPoint x: 55, startPoint y: 226, endPoint x: 48, endPoint y: 225, distance: 7.4
click at [48, 225] on div at bounding box center [47, 225] width 3 height 3
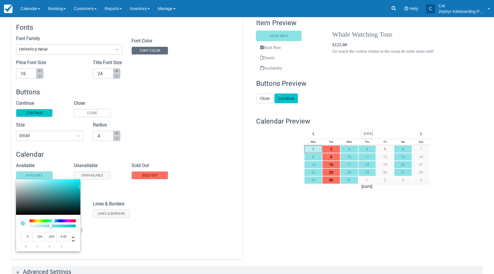
click at [51, 226] on div at bounding box center [50, 225] width 3 height 3
type input "0.5"
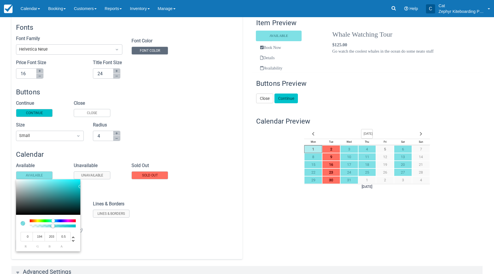
click at [53, 226] on div at bounding box center [52, 225] width 3 height 3
click at [160, 175] on div at bounding box center [247, 137] width 494 height 274
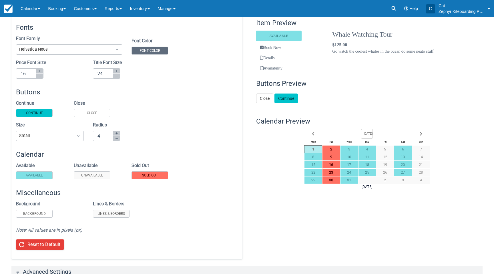
click at [160, 176] on label "Sold Out" at bounding box center [149, 175] width 37 height 8
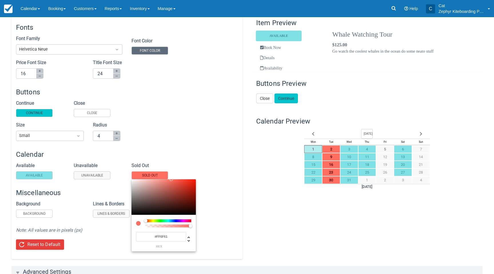
type input "255"
drag, startPoint x: 190, startPoint y: 225, endPoint x: 168, endPoint y: 227, distance: 21.8
click at [168, 227] on div at bounding box center [168, 225] width 3 height 3
click at [189, 163] on div at bounding box center [247, 137] width 494 height 274
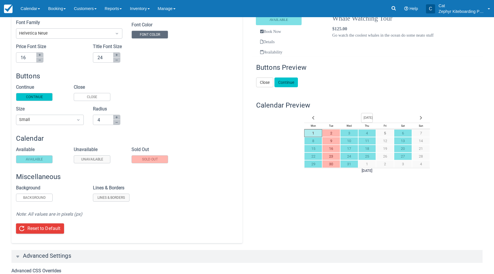
scroll to position [0, 0]
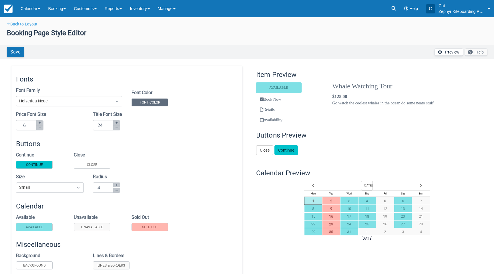
click at [446, 52] on link "Preview" at bounding box center [449, 52] width 28 height 7
click at [20, 51] on button "Save" at bounding box center [15, 52] width 17 height 10
click at [449, 53] on link "Preview" at bounding box center [449, 52] width 28 height 7
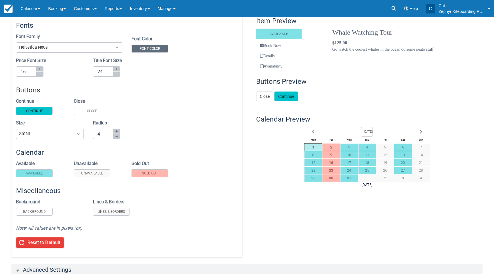
scroll to position [95, 0]
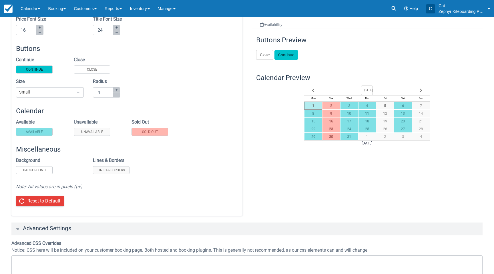
click at [37, 132] on span "Available" at bounding box center [34, 132] width 17 height 4
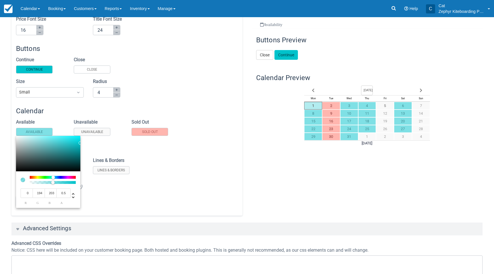
click at [214, 152] on div at bounding box center [247, 137] width 494 height 274
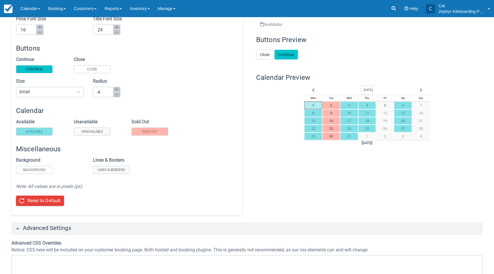
scroll to position [101, 0]
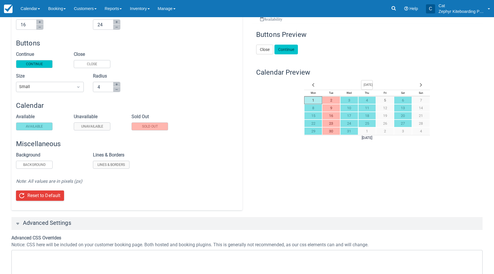
click at [37, 126] on span "Available" at bounding box center [34, 126] width 17 height 4
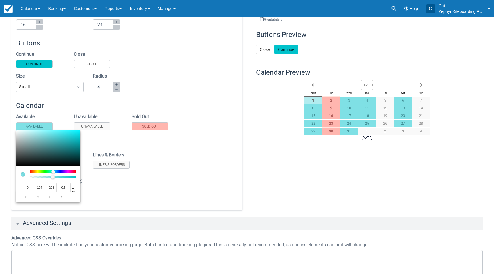
drag, startPoint x: 52, startPoint y: 177, endPoint x: 55, endPoint y: 175, distance: 3.8
click at [72, 178] on div at bounding box center [53, 176] width 44 height 3
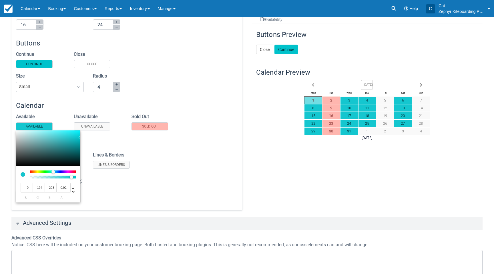
type input "1"
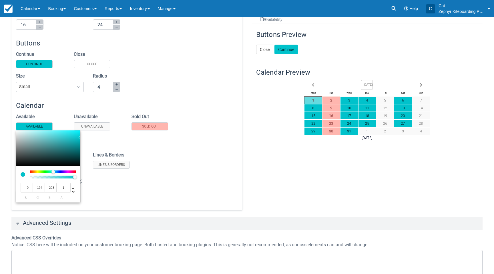
drag, startPoint x: 71, startPoint y: 177, endPoint x: 81, endPoint y: 177, distance: 9.7
click at [80, 177] on div "0 r 194 g 203 b 1 a" at bounding box center [48, 166] width 64 height 72
click at [168, 181] on div at bounding box center [247, 137] width 494 height 274
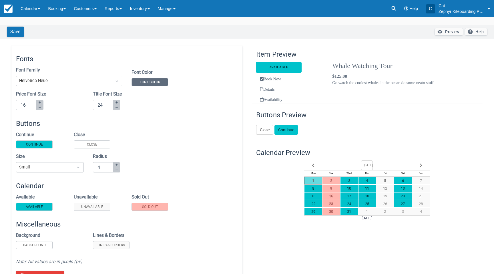
scroll to position [0, 0]
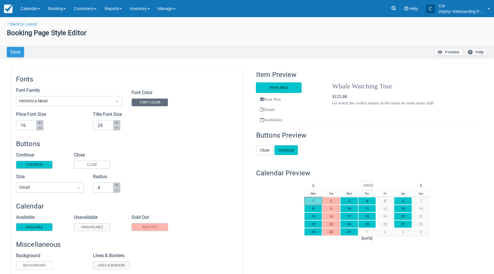
click at [9, 48] on button "Save" at bounding box center [15, 52] width 17 height 10
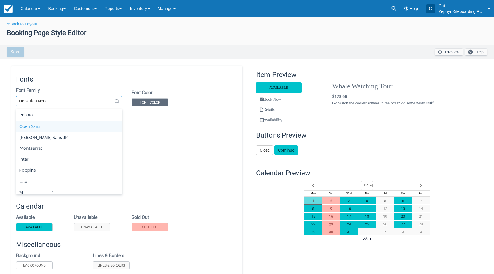
click at [59, 125] on div "Open Sans" at bounding box center [68, 126] width 99 height 6
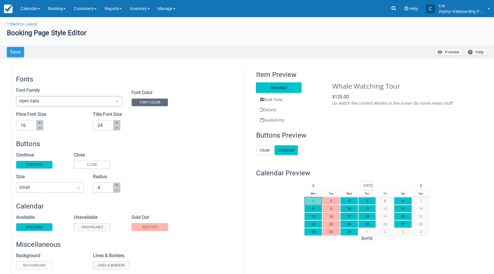
click at [15, 50] on button "Save" at bounding box center [15, 52] width 17 height 10
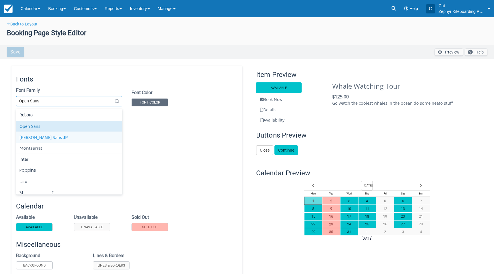
click at [40, 136] on div "Noto Sans JP" at bounding box center [68, 137] width 99 height 6
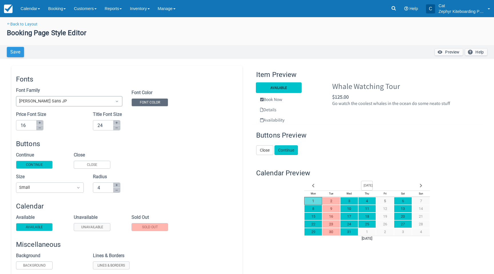
click at [11, 52] on button "Save" at bounding box center [15, 52] width 17 height 10
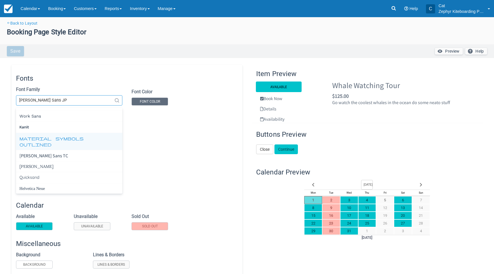
scroll to position [265, 0]
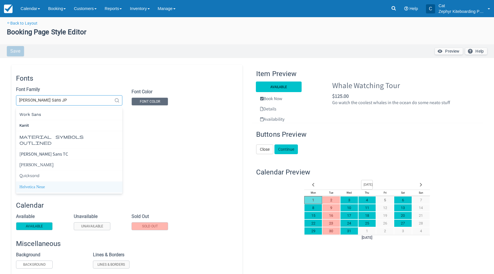
click at [43, 187] on div "Helvetica Neue" at bounding box center [68, 187] width 99 height 6
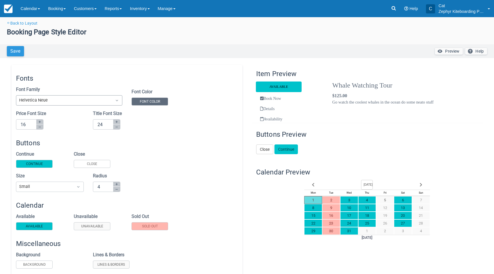
click at [14, 53] on button "Save" at bounding box center [15, 51] width 17 height 10
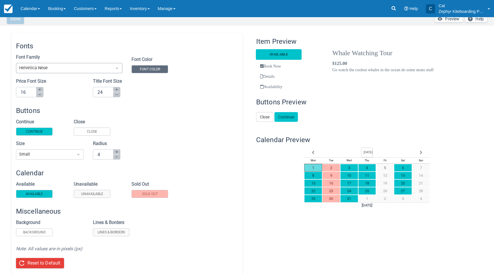
scroll to position [0, 0]
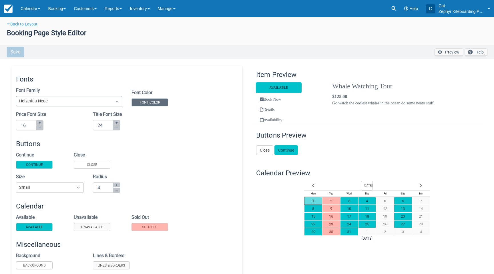
click at [20, 22] on span "Back to Layout" at bounding box center [23, 24] width 27 height 5
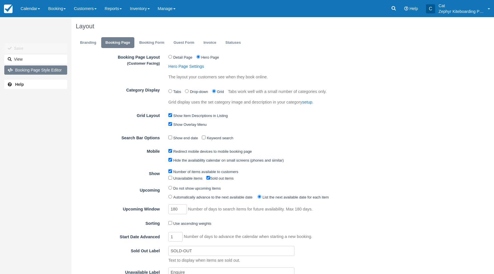
click at [47, 69] on link "Booking Page Style Editor" at bounding box center [35, 69] width 63 height 9
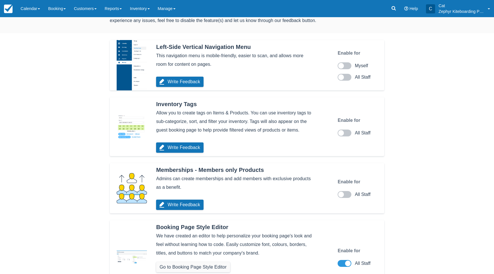
scroll to position [81, 0]
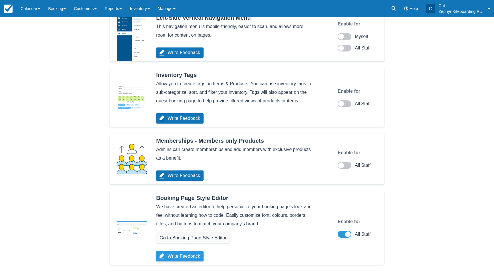
click at [180, 255] on button "Write Feedback" at bounding box center [179, 256] width 47 height 10
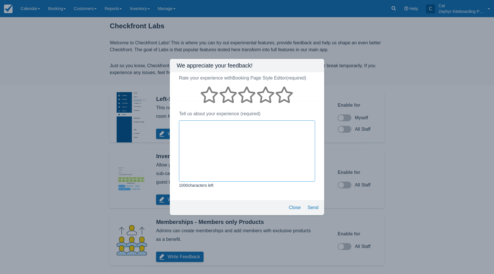
click at [203, 131] on textarea "feedback" at bounding box center [247, 151] width 136 height 60
drag, startPoint x: 253, startPoint y: 125, endPoint x: 258, endPoint y: 127, distance: 4.8
click at [253, 125] on textarea "Unable to change the colour of "Availability" and" at bounding box center [247, 151] width 136 height 60
click at [268, 127] on textarea "Unable to change the colour of "Availability" tab and" at bounding box center [247, 151] width 136 height 60
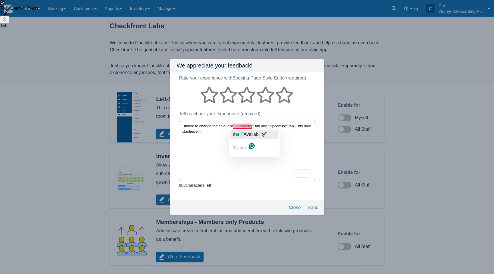
click at [251, 132] on span ""Availability"" at bounding box center [254, 134] width 25 height 5
click at [214, 142] on span "the" at bounding box center [214, 139] width 7 height 5
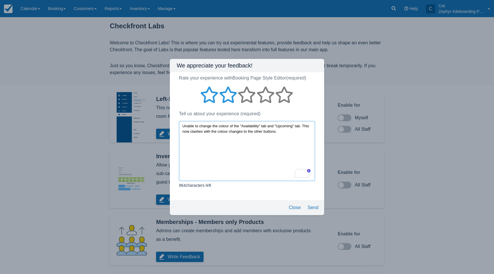
type textarea "Unable to change the colour of the "Availability" tab and "Upcoming" tab. This …"
click at [228, 95] on link at bounding box center [227, 91] width 17 height 17
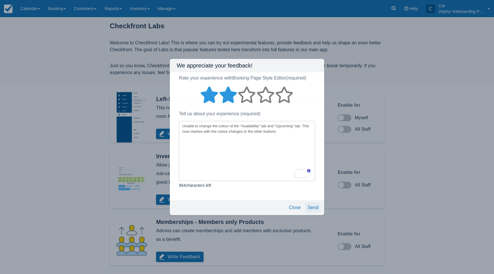
click at [313, 207] on button "Send" at bounding box center [312, 207] width 15 height 10
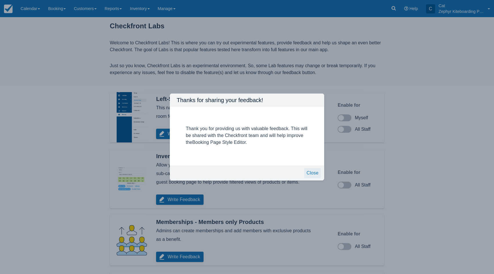
click at [308, 172] on button "Close" at bounding box center [312, 173] width 17 height 10
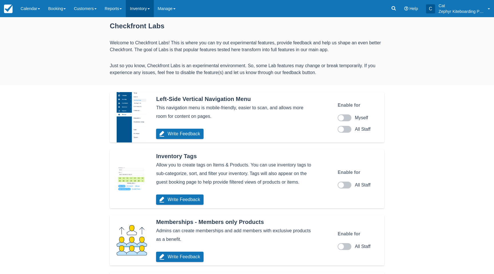
click at [146, 11] on link "Inventory" at bounding box center [140, 8] width 28 height 17
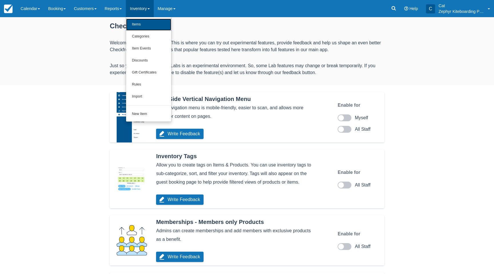
click at [145, 23] on link "Items" at bounding box center [148, 25] width 45 height 12
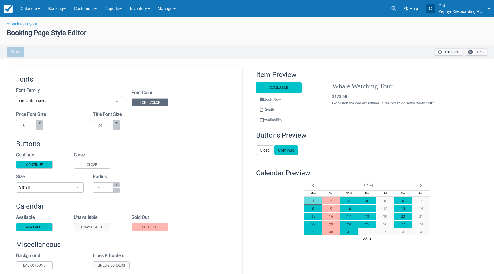
click at [21, 24] on span "Back to Layout" at bounding box center [23, 24] width 27 height 5
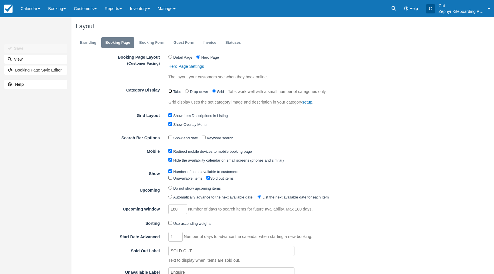
click at [170, 92] on input "Category Display" at bounding box center [170, 91] width 4 height 4
radio input "true"
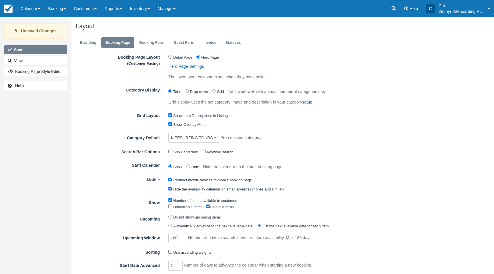
click at [40, 49] on button "Save" at bounding box center [35, 49] width 63 height 9
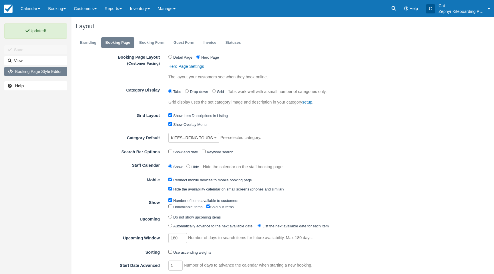
click at [37, 69] on link "Booking Page Style Editor" at bounding box center [35, 71] width 63 height 9
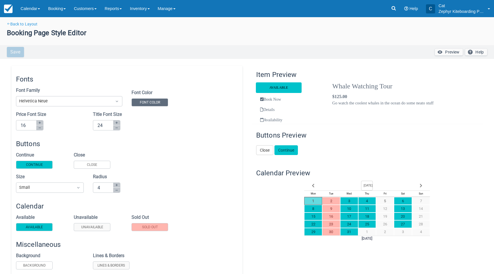
scroll to position [56, 0]
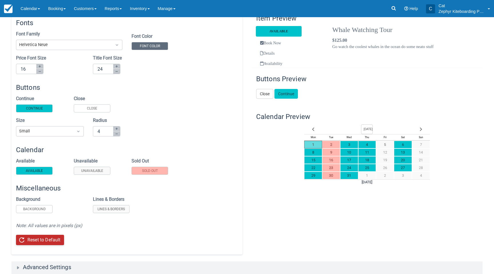
click at [34, 239] on button "Reset to Default" at bounding box center [40, 240] width 48 height 10
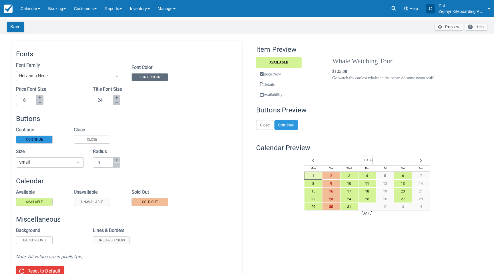
scroll to position [11, 0]
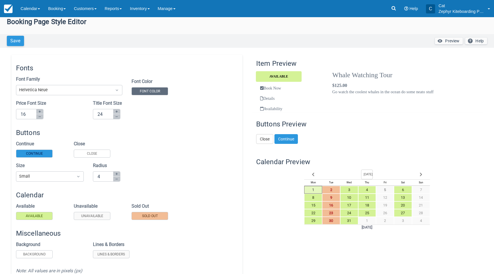
click at [16, 43] on button "Save" at bounding box center [15, 41] width 17 height 10
click at [143, 10] on link "Inventory" at bounding box center [140, 8] width 28 height 17
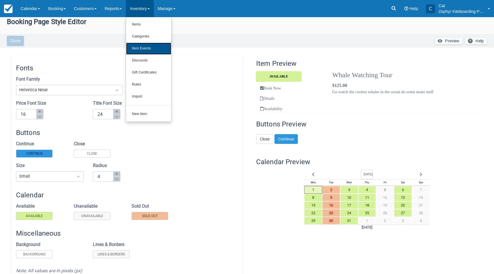
click at [154, 46] on link "Item Events" at bounding box center [148, 49] width 45 height 12
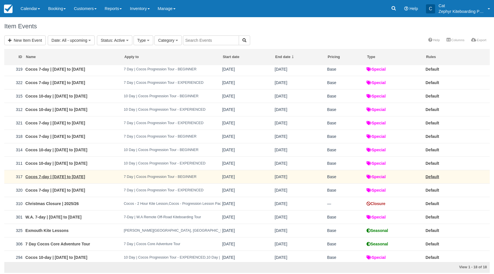
scroll to position [50, 0]
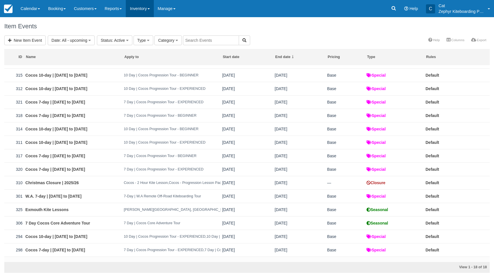
click at [150, 12] on link "Inventory" at bounding box center [140, 8] width 28 height 17
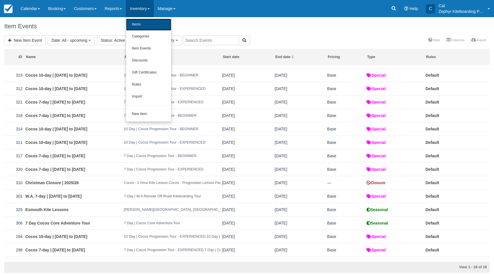
click at [147, 20] on link "Items" at bounding box center [148, 25] width 45 height 12
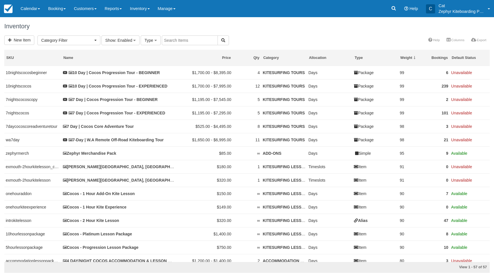
select select
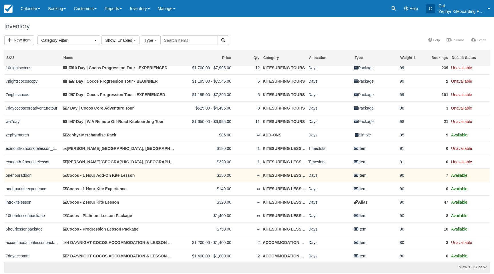
scroll to position [19, 0]
click at [93, 176] on link "Cocos - 1 Hour Add-On Kite Lesson" at bounding box center [99, 174] width 72 height 5
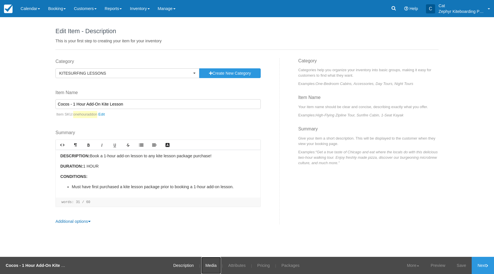
click at [209, 267] on link "Media" at bounding box center [211, 265] width 20 height 17
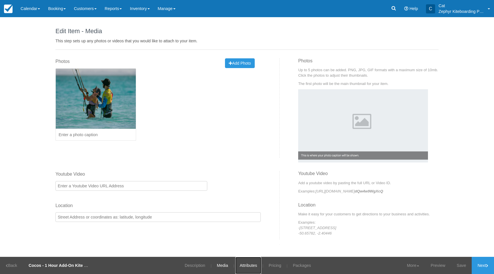
click at [244, 267] on link "Attributes" at bounding box center [248, 265] width 26 height 17
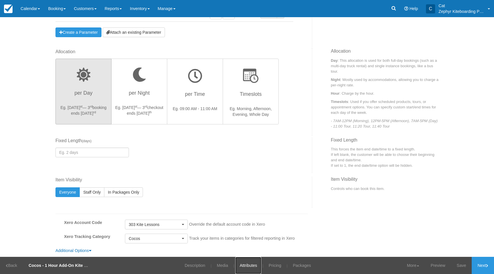
scroll to position [144, 0]
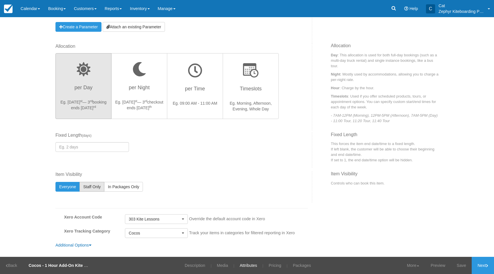
click at [91, 187] on span "Staff Only" at bounding box center [91, 186] width 17 height 5
radio input "true"
click at [462, 265] on link "Save" at bounding box center [461, 265] width 21 height 17
click at [90, 245] on link "Additional Options" at bounding box center [73, 245] width 36 height 5
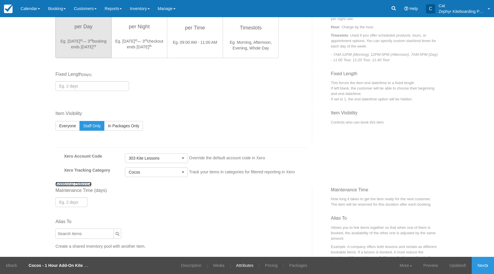
scroll to position [216, 0]
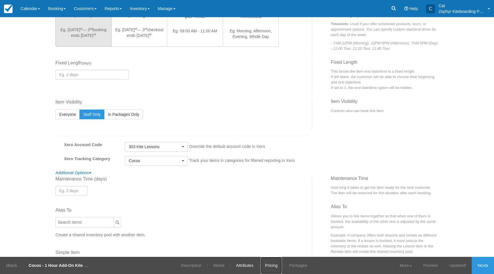
click at [274, 266] on link "Pricing" at bounding box center [271, 265] width 21 height 17
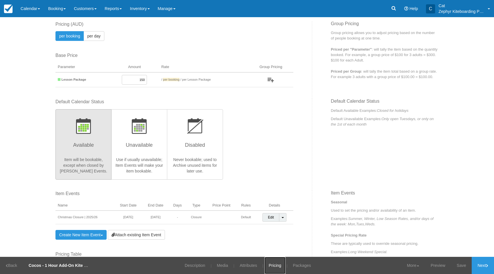
scroll to position [57, 0]
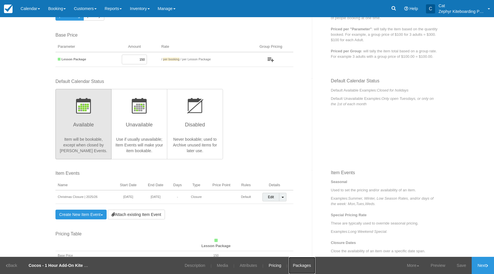
click at [309, 266] on link "Packages" at bounding box center [302, 265] width 27 height 17
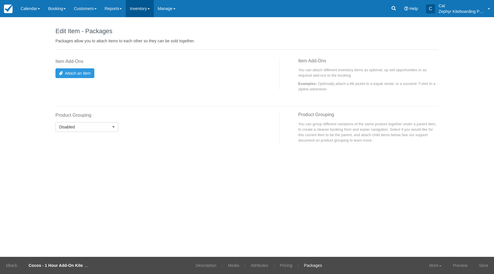
click at [151, 12] on link "Inventory" at bounding box center [140, 8] width 28 height 17
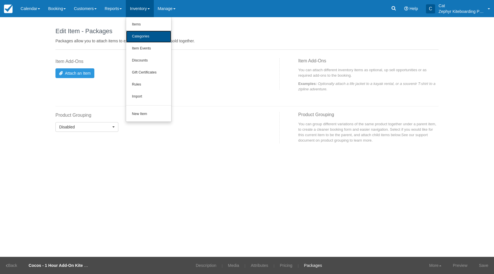
click at [148, 35] on link "Categories" at bounding box center [148, 37] width 45 height 12
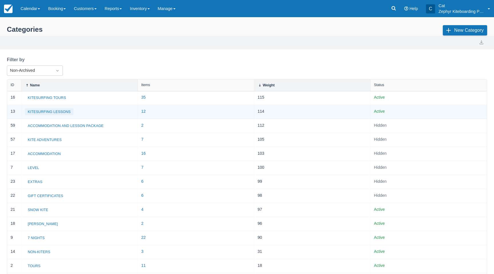
click at [52, 111] on button "KITESURFING LESSONS" at bounding box center [49, 111] width 49 height 7
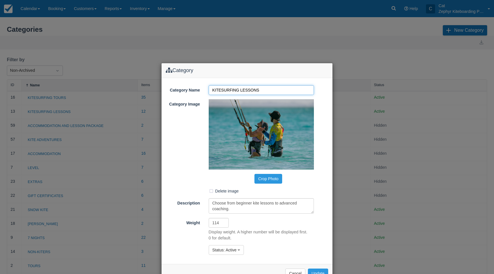
scroll to position [17, 0]
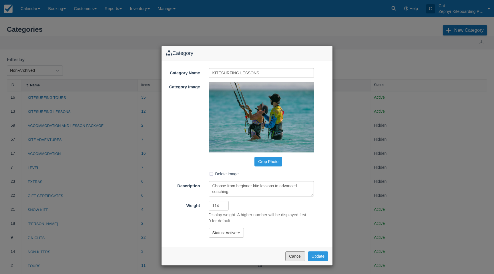
click at [292, 257] on button "Cancel" at bounding box center [295, 256] width 20 height 10
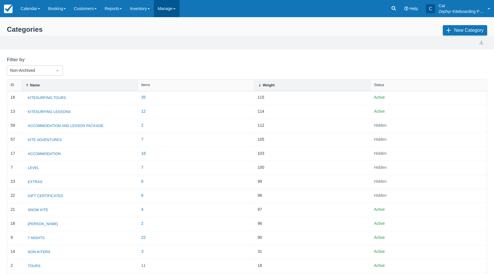
click at [175, 10] on link "Manage" at bounding box center [167, 8] width 26 height 17
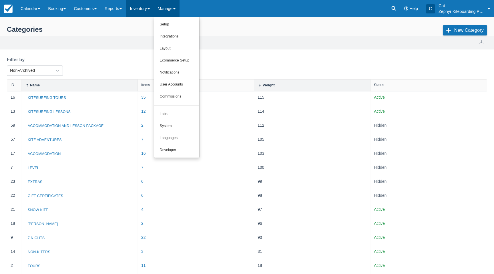
click at [144, 11] on link "Inventory" at bounding box center [140, 8] width 28 height 17
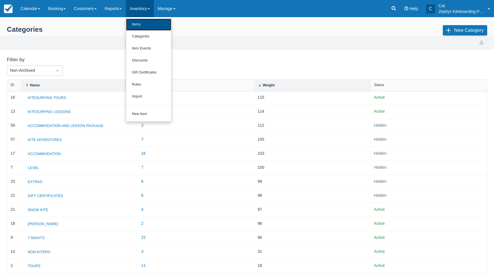
click at [146, 21] on link "Items" at bounding box center [148, 25] width 45 height 12
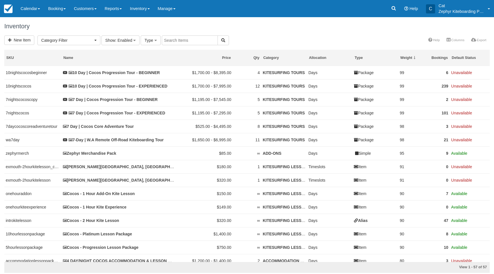
select select
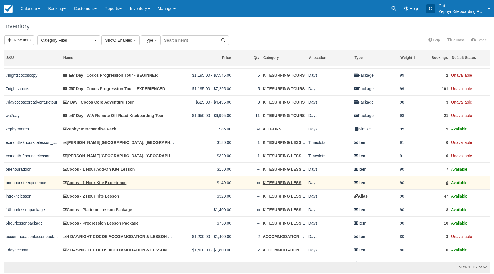
scroll to position [26, 0]
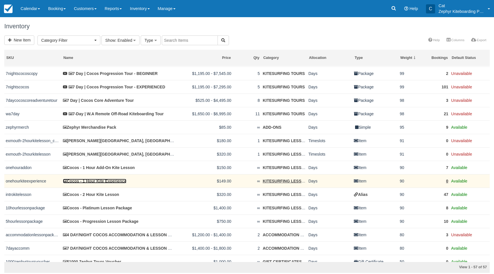
click at [113, 183] on link "Cocos - 1 Hour Kite Experience" at bounding box center [95, 181] width 64 height 5
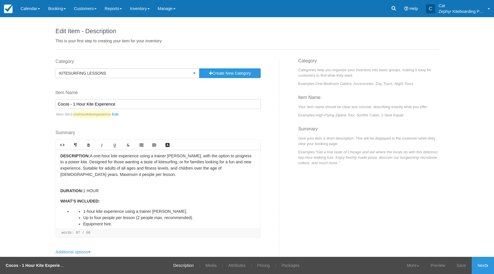
scroll to position [13, 0]
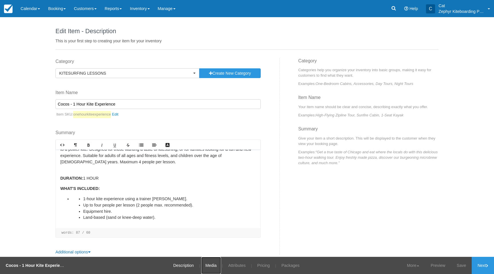
click at [213, 265] on link "Media" at bounding box center [211, 265] width 20 height 17
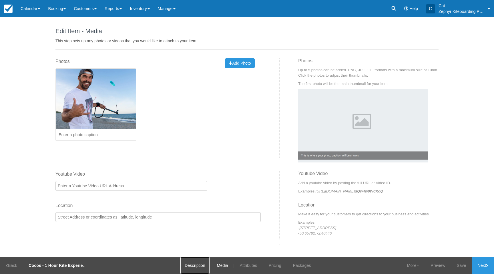
click at [200, 267] on link "Description" at bounding box center [194, 265] width 29 height 17
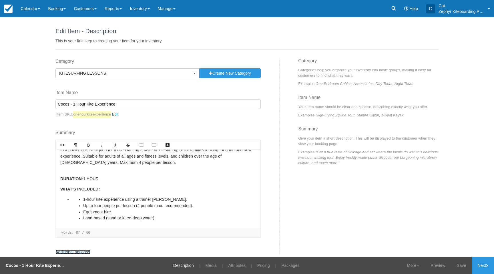
drag, startPoint x: 89, startPoint y: 252, endPoint x: 94, endPoint y: 246, distance: 7.7
click at [89, 252] on link "Additional options" at bounding box center [72, 251] width 35 height 5
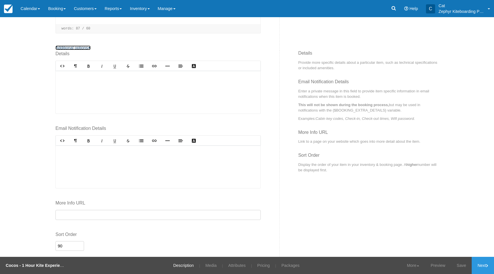
scroll to position [209, 0]
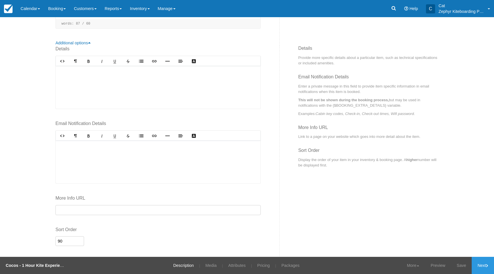
drag, startPoint x: 69, startPoint y: 240, endPoint x: 52, endPoint y: 239, distance: 16.9
click at [51, 240] on div "Edit Item - Description This is your first step to creating your item for your …" at bounding box center [247, 136] width 494 height 239
type input "89"
click at [462, 264] on link "Save" at bounding box center [461, 265] width 21 height 17
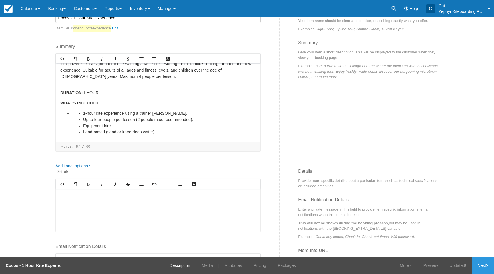
scroll to position [0, 0]
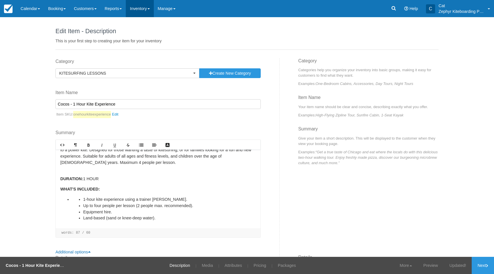
click at [148, 10] on link "Inventory" at bounding box center [140, 8] width 28 height 17
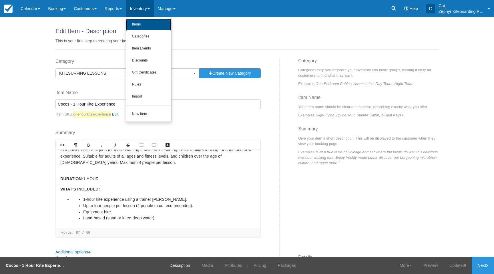
click at [149, 23] on link "Items" at bounding box center [148, 25] width 45 height 12
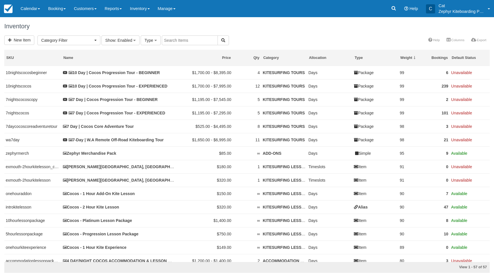
select select
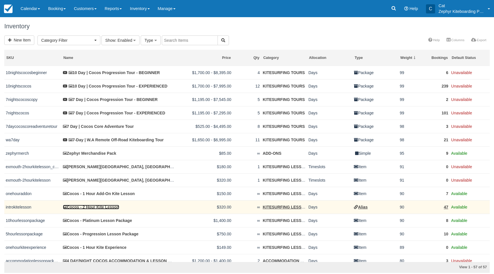
click at [92, 209] on link "Cocos - 2 Hour Kite Lesson" at bounding box center [91, 207] width 56 height 5
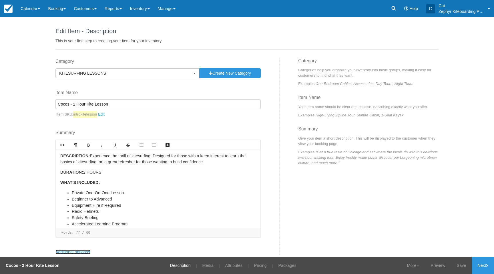
click at [89, 252] on link "Additional options" at bounding box center [72, 251] width 35 height 5
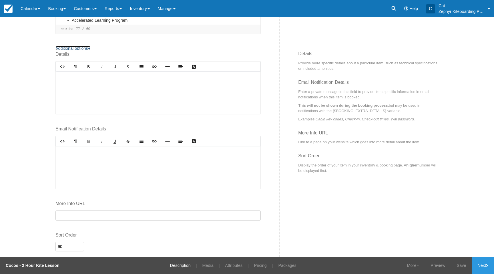
scroll to position [209, 0]
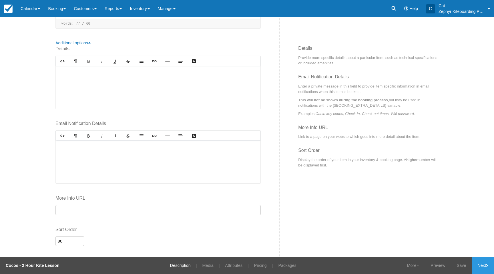
click at [71, 239] on input "90" at bounding box center [69, 241] width 29 height 10
type input "92"
click at [457, 266] on link "Save" at bounding box center [461, 265] width 21 height 17
click at [152, 9] on link "Inventory" at bounding box center [140, 8] width 28 height 17
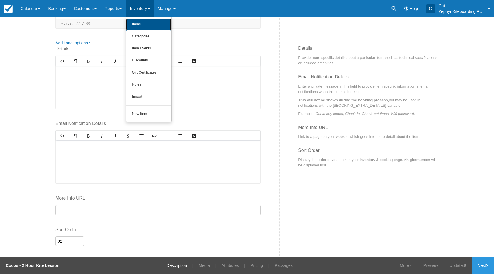
click at [149, 24] on link "Items" at bounding box center [148, 25] width 45 height 12
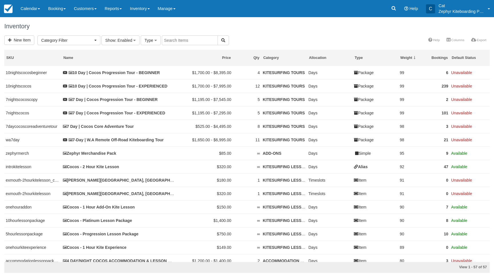
select select
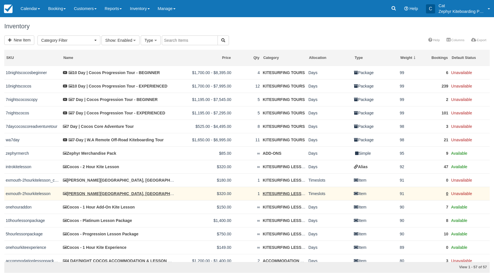
scroll to position [0, 0]
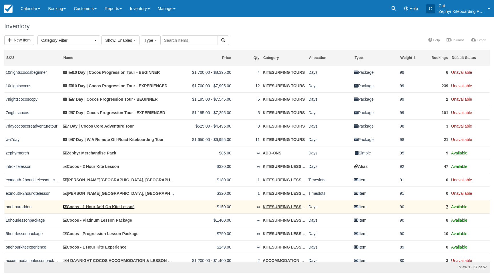
click at [103, 209] on link "Cocos - 1 Hour Add-On Kite Lesson" at bounding box center [99, 206] width 72 height 5
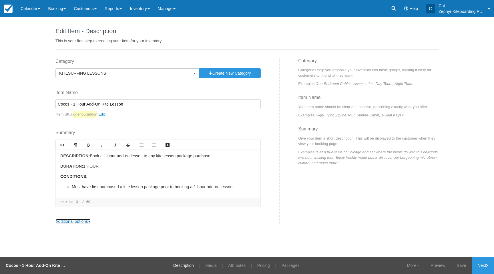
click at [87, 221] on link "Additional options" at bounding box center [72, 221] width 35 height 5
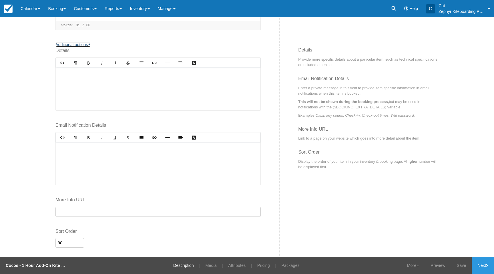
scroll to position [178, 0]
drag, startPoint x: 56, startPoint y: 241, endPoint x: 46, endPoint y: 240, distance: 10.6
click at [46, 240] on div "Edit Item - Description This is your first step to creating your item for your …" at bounding box center [247, 136] width 494 height 239
type input "88"
click at [458, 264] on link "Save" at bounding box center [461, 265] width 21 height 17
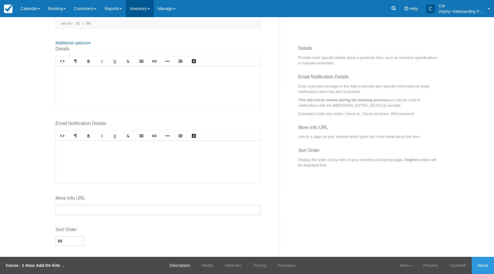
click at [147, 10] on link "Inventory" at bounding box center [140, 8] width 28 height 17
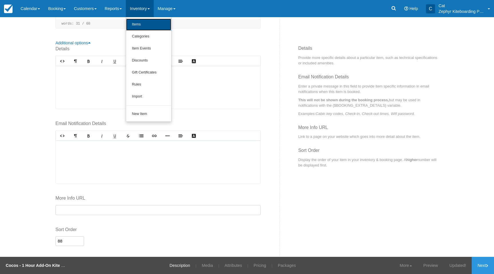
click at [144, 25] on link "Items" at bounding box center [148, 25] width 45 height 12
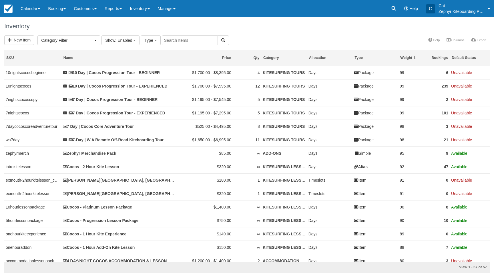
select select
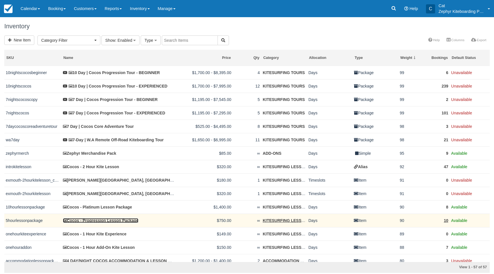
click at [95, 223] on link "Cocos - Progression Lesson Package" at bounding box center [101, 220] width 76 height 5
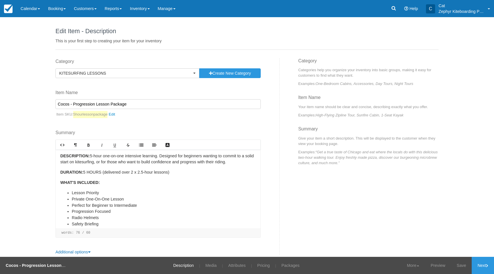
click at [82, 249] on div "Category KITESURFING LESSONS Previously Used Categories KITESURFING TOURS KITES…" at bounding box center [165, 156] width 228 height 197
click at [81, 251] on link "Additional options" at bounding box center [72, 251] width 35 height 5
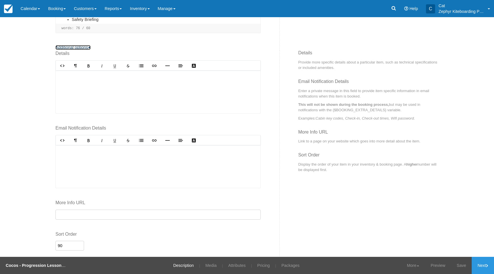
scroll to position [209, 0]
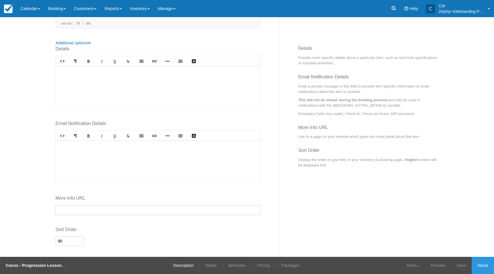
drag, startPoint x: 65, startPoint y: 241, endPoint x: 51, endPoint y: 240, distance: 14.9
click at [51, 239] on div "Details Rich text editor Email Notification Details Rich text editor More Info …" at bounding box center [165, 151] width 228 height 211
type input "91"
click at [462, 267] on link "Save" at bounding box center [461, 265] width 21 height 17
click at [144, 11] on link "Inventory" at bounding box center [140, 8] width 28 height 17
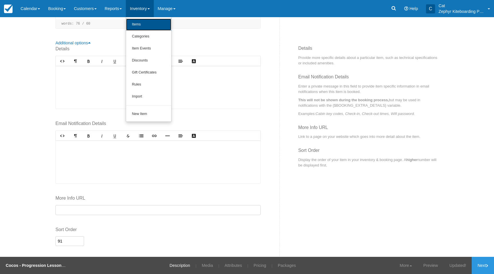
click at [145, 20] on link "Items" at bounding box center [148, 25] width 45 height 12
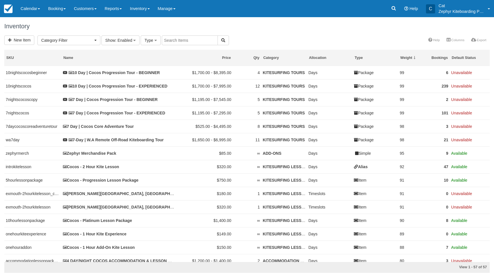
select select
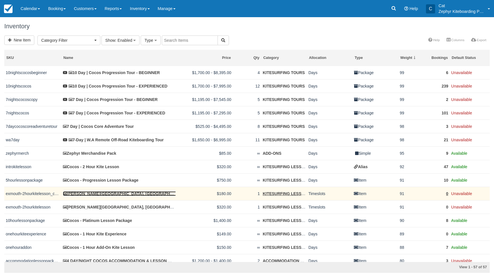
click at [96, 195] on link "[PERSON_NAME][GEOGRAPHIC_DATA], [GEOGRAPHIC_DATA] - 1 Hour Advanced Coaching Se…" at bounding box center [161, 193] width 197 height 5
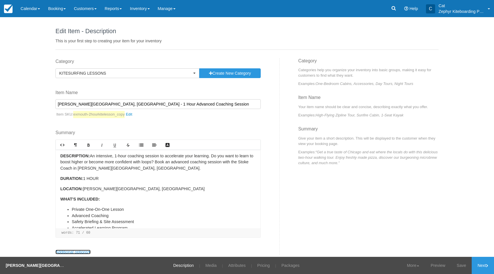
click at [83, 252] on link "Additional options" at bounding box center [72, 251] width 35 height 5
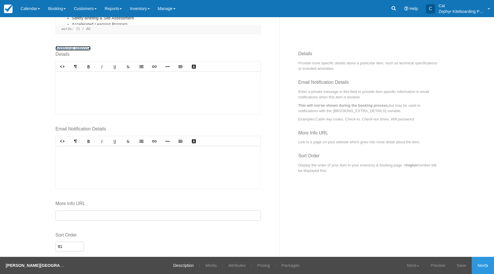
scroll to position [209, 0]
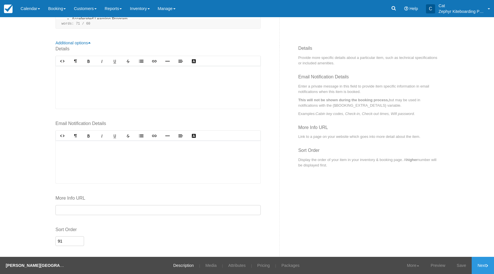
click at [51, 239] on div "Edit Item - Description This is your first step to creating your item for your …" at bounding box center [247, 136] width 494 height 239
type input "93"
click at [459, 266] on link "Save" at bounding box center [461, 265] width 21 height 17
click at [149, 11] on link "Inventory" at bounding box center [140, 8] width 28 height 17
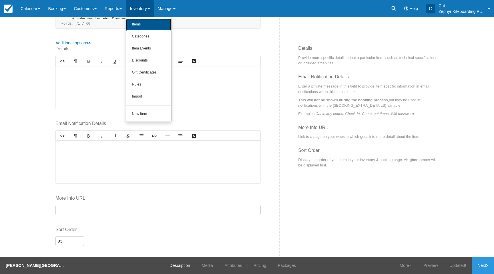
click at [147, 20] on link "Items" at bounding box center [148, 25] width 45 height 12
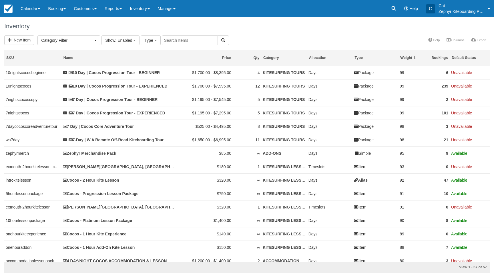
select select
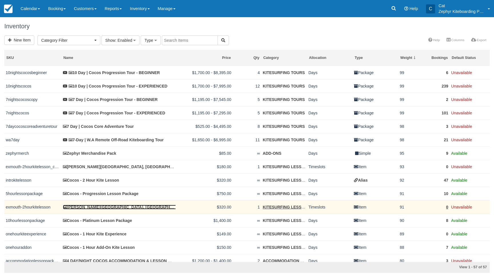
click at [96, 208] on link "[PERSON_NAME][GEOGRAPHIC_DATA], [GEOGRAPHIC_DATA] - 2 Hour Coaching Session" at bounding box center [151, 207] width 177 height 5
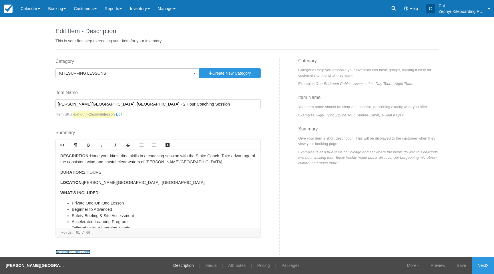
click at [78, 253] on link "Additional options" at bounding box center [72, 251] width 35 height 5
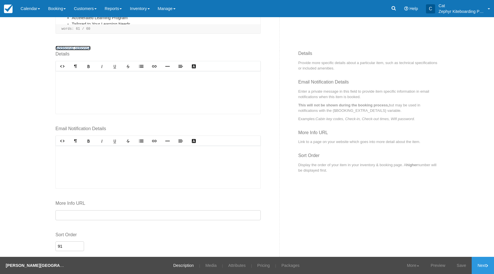
scroll to position [209, 0]
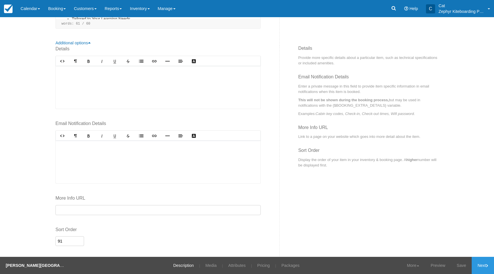
drag, startPoint x: 59, startPoint y: 240, endPoint x: 52, endPoint y: 238, distance: 7.7
click at [50, 239] on div "Edit Item - Description This is your first step to creating your item for your …" at bounding box center [247, 136] width 494 height 239
type input "93"
click at [467, 267] on link "Save" at bounding box center [461, 265] width 21 height 17
click at [145, 7] on link "Inventory" at bounding box center [140, 8] width 28 height 17
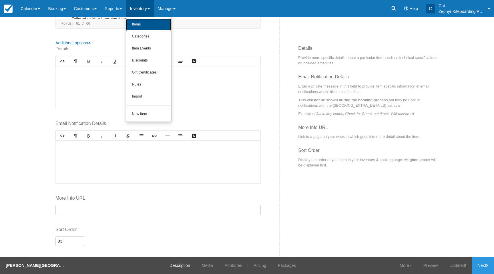
click at [144, 24] on link "Items" at bounding box center [148, 25] width 45 height 12
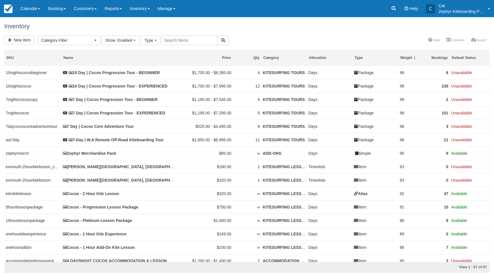
select select
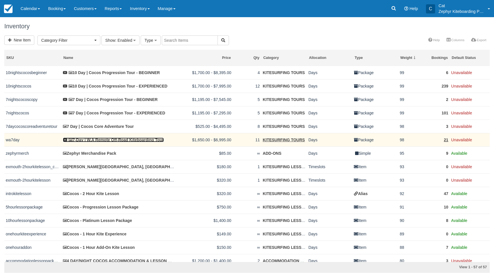
click at [102, 141] on link "7-Day | W.A Remote Off-Road Kiteboarding Tour" at bounding box center [113, 139] width 101 height 5
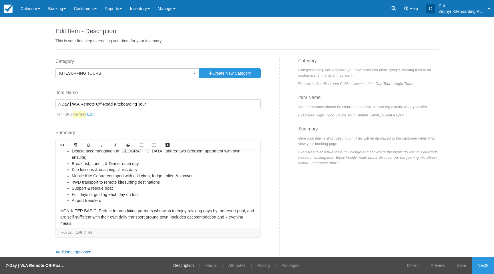
scroll to position [73, 0]
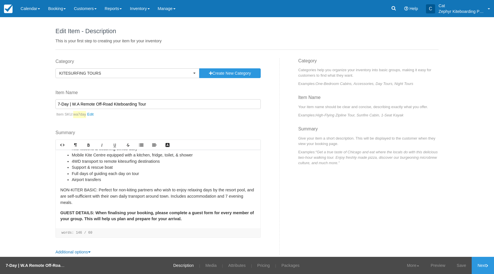
click at [59, 186] on div "DESCRIPTION: Based in [GEOGRAPHIC_DATA], [GEOGRAPHIC_DATA], this tour will take…" at bounding box center [158, 188] width 205 height 79
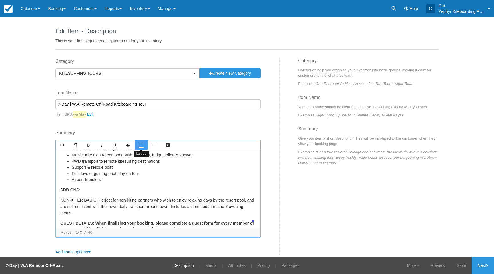
click at [143, 145] on icon "Lists" at bounding box center [141, 145] width 5 height 5
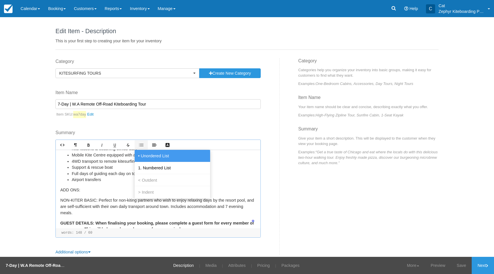
click at [148, 157] on span "• Unordered List" at bounding box center [153, 155] width 33 height 5
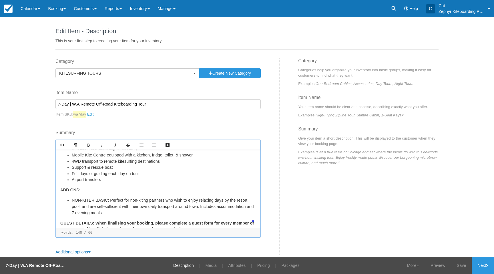
click at [105, 201] on li "NON-KITER BASIC: Perfect for non-kiting partners who wish to enjoy relaxing day…" at bounding box center [164, 206] width 184 height 19
click at [103, 200] on li "NON-KITER BASIC - Perfect for non-kiting partners who wish to enjoy relaxing da…" at bounding box center [164, 206] width 184 height 19
drag, startPoint x: 100, startPoint y: 200, endPoint x: 72, endPoint y: 201, distance: 28.3
click at [72, 201] on li "NON-KITER BASIC - Perfect for non-kiting partners who wish to enjoy relaxing da…" at bounding box center [164, 206] width 184 height 19
click at [116, 192] on p "ADD ONS:" at bounding box center [157, 190] width 195 height 6
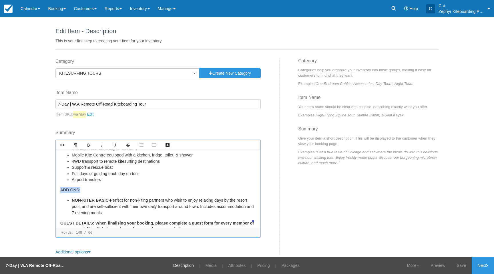
drag, startPoint x: 77, startPoint y: 191, endPoint x: 49, endPoint y: 191, distance: 28.3
click at [49, 191] on div "Edit Item - Description This is your first step to creating your item for your …" at bounding box center [247, 136] width 494 height 239
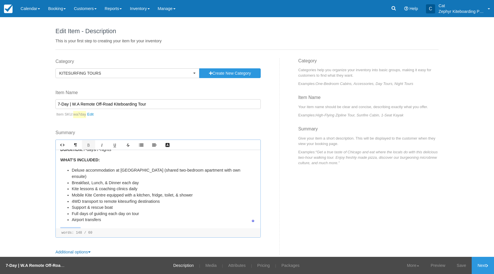
scroll to position [0, 0]
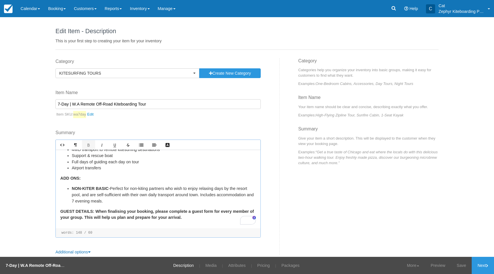
click at [112, 202] on li "NON-KITER BASIC - Perfect for non-kiting partners who wish to enjoy relaxing da…" at bounding box center [164, 194] width 184 height 19
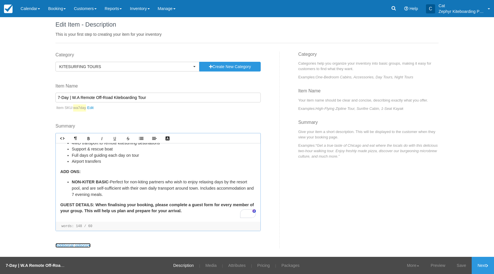
click at [90, 245] on icon at bounding box center [89, 245] width 3 height 4
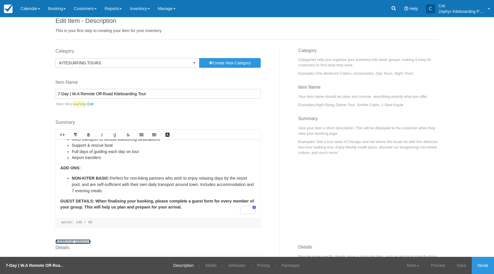
scroll to position [0, 0]
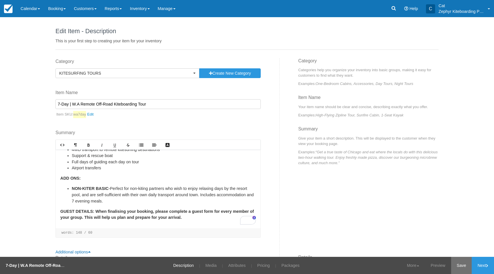
click at [462, 264] on link "Save" at bounding box center [461, 265] width 21 height 17
click at [148, 10] on link "Inventory" at bounding box center [140, 8] width 28 height 17
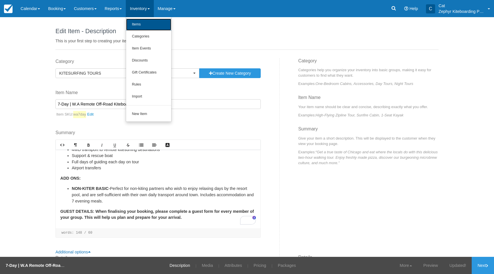
click at [143, 25] on link "Items" at bounding box center [148, 25] width 45 height 12
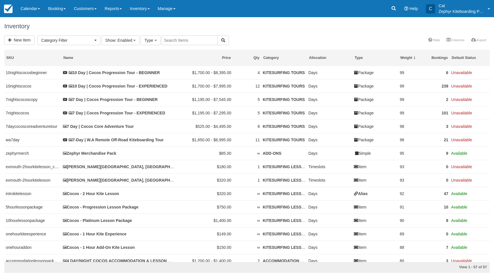
select select
